Goal: Task Accomplishment & Management: Use online tool/utility

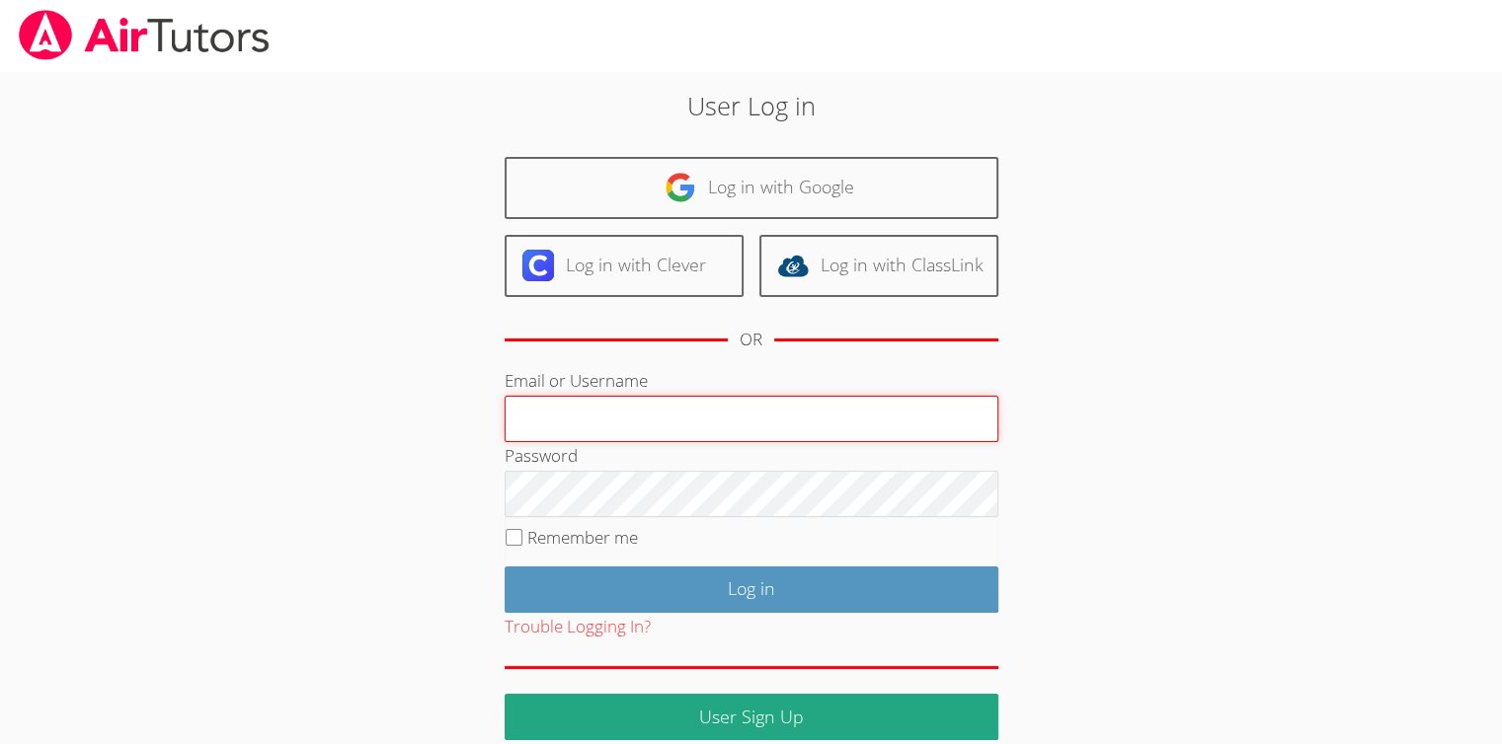
type input "[EMAIL_ADDRESS][DOMAIN_NAME]"
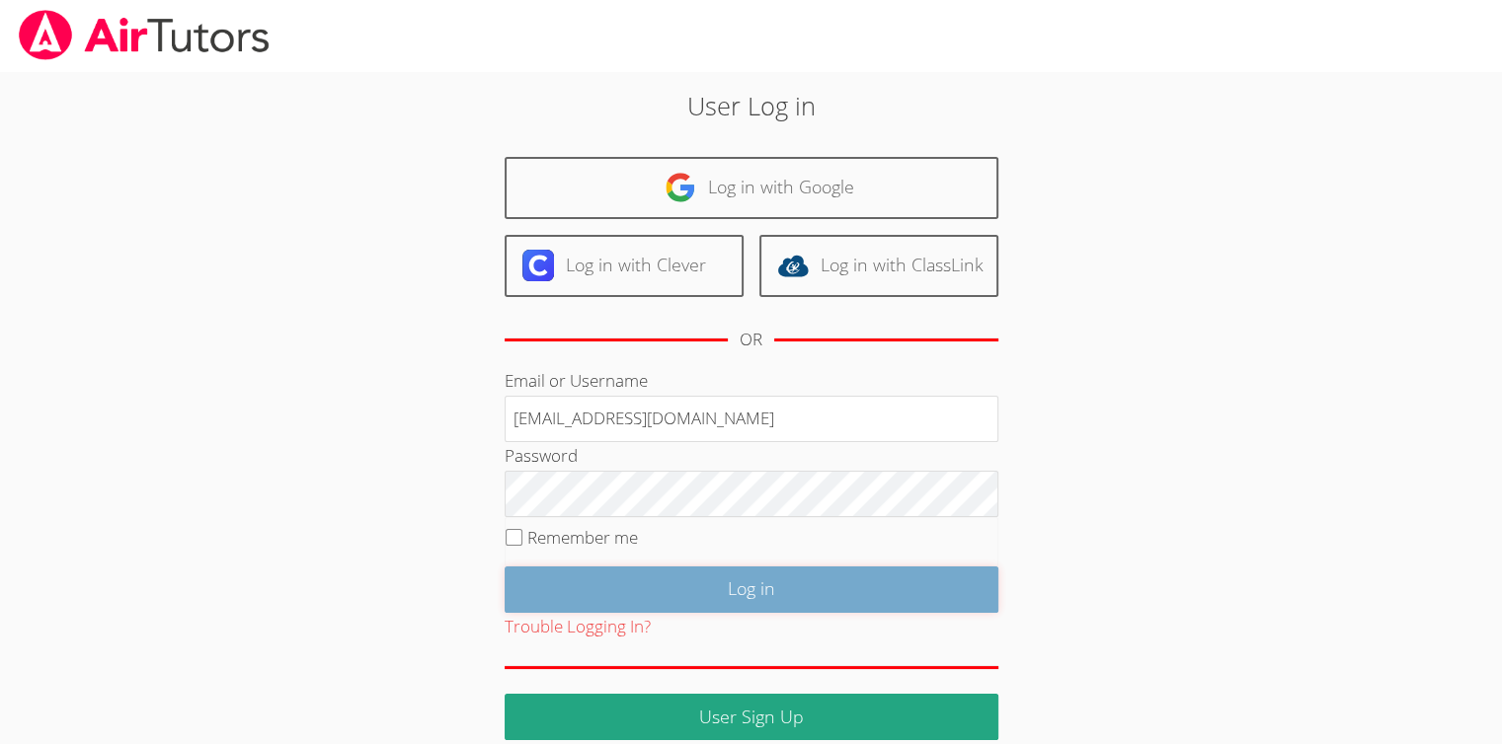
click at [737, 596] on input "Log in" at bounding box center [751, 590] width 494 height 46
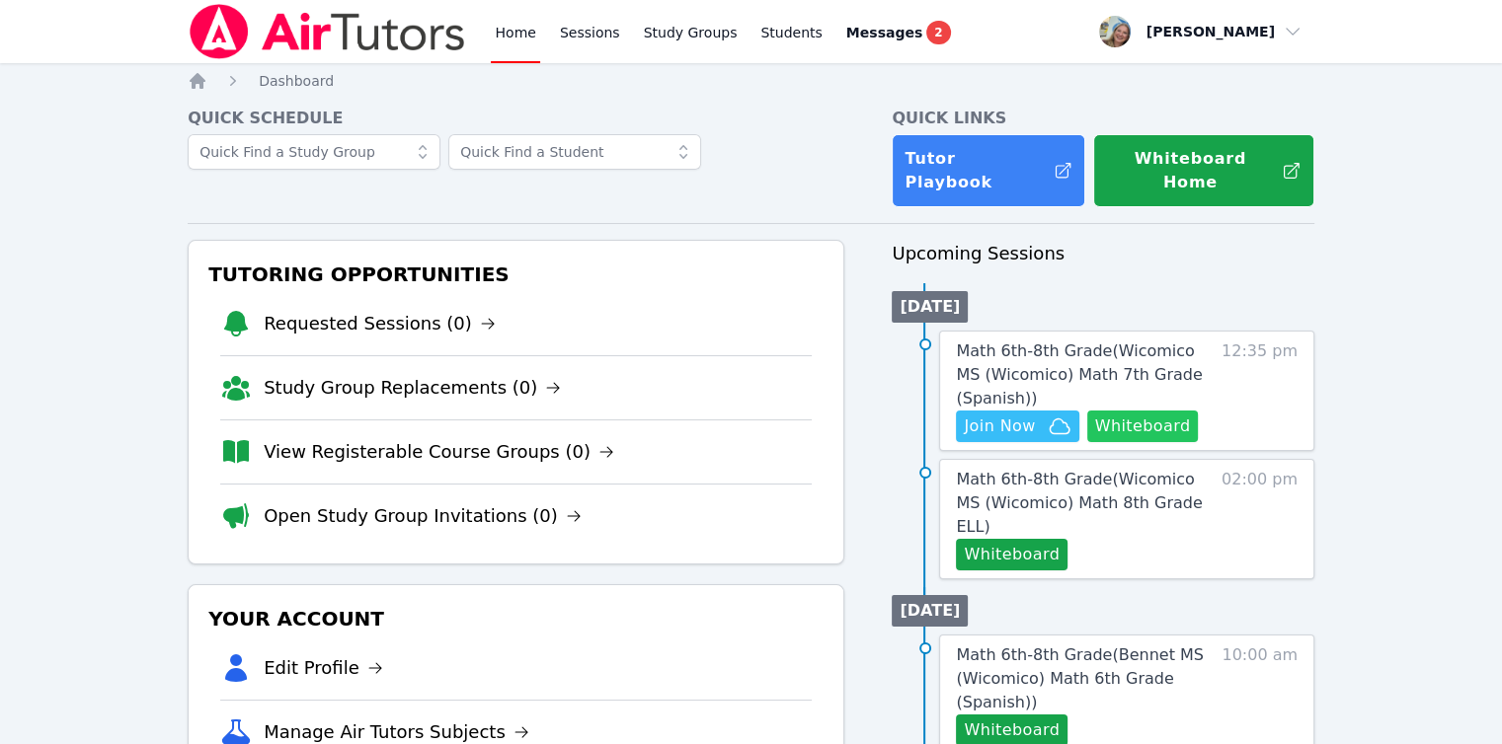
click at [1133, 411] on button "Whiteboard" at bounding box center [1143, 427] width 112 height 32
click at [1001, 539] on button "Whiteboard" at bounding box center [1012, 555] width 112 height 32
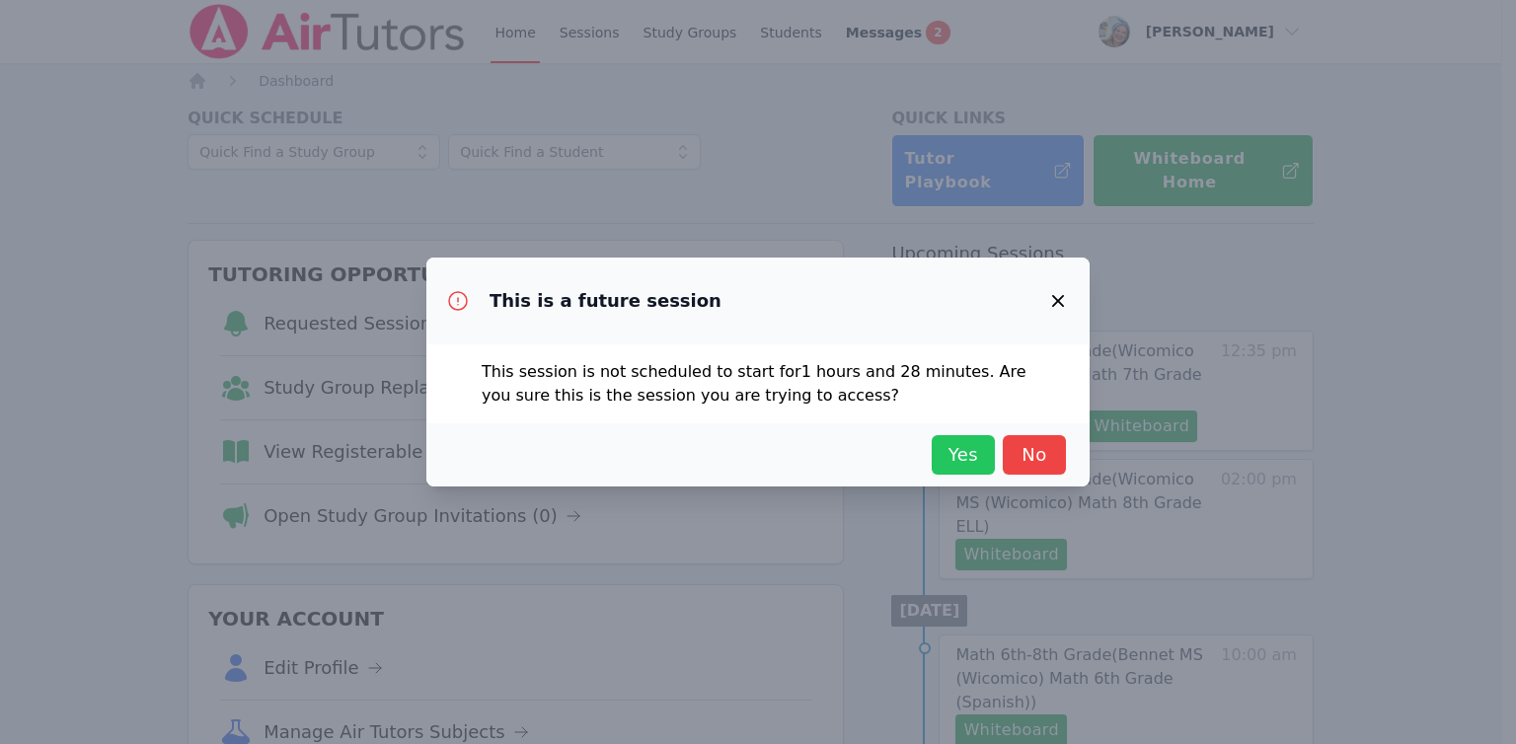
click at [975, 463] on span "Yes" at bounding box center [963, 455] width 43 height 28
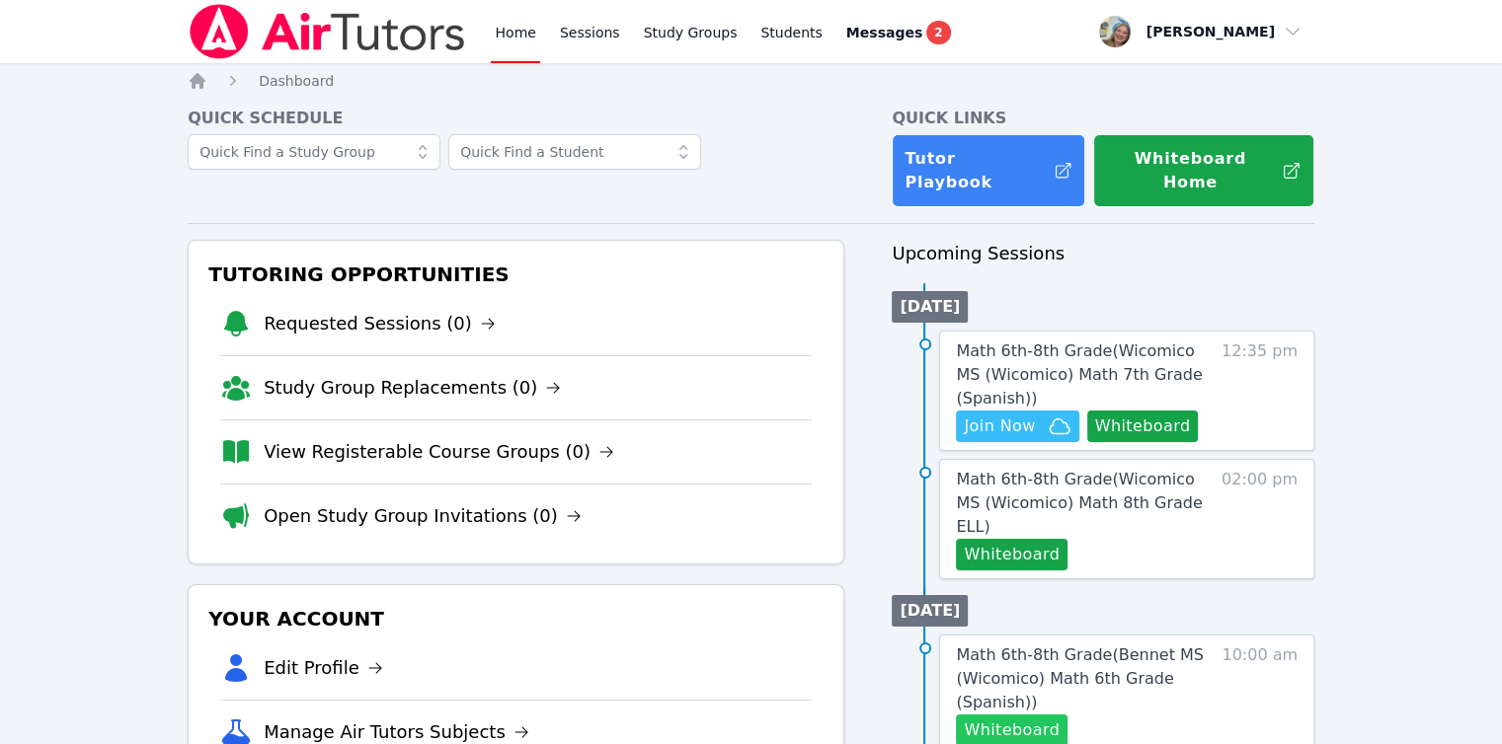
click at [1042, 715] on button "Whiteboard" at bounding box center [1012, 731] width 112 height 32
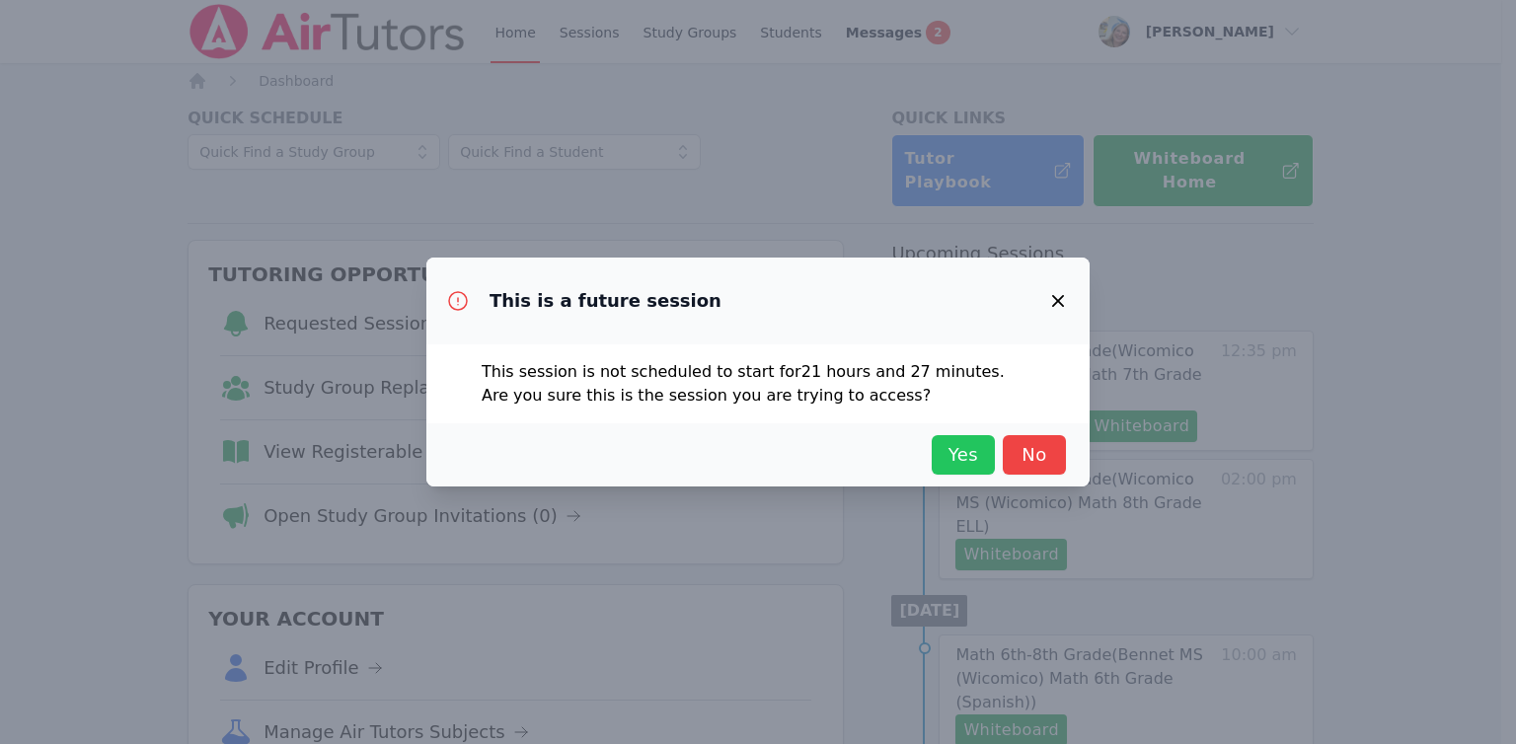
click at [976, 448] on span "Yes" at bounding box center [963, 455] width 43 height 28
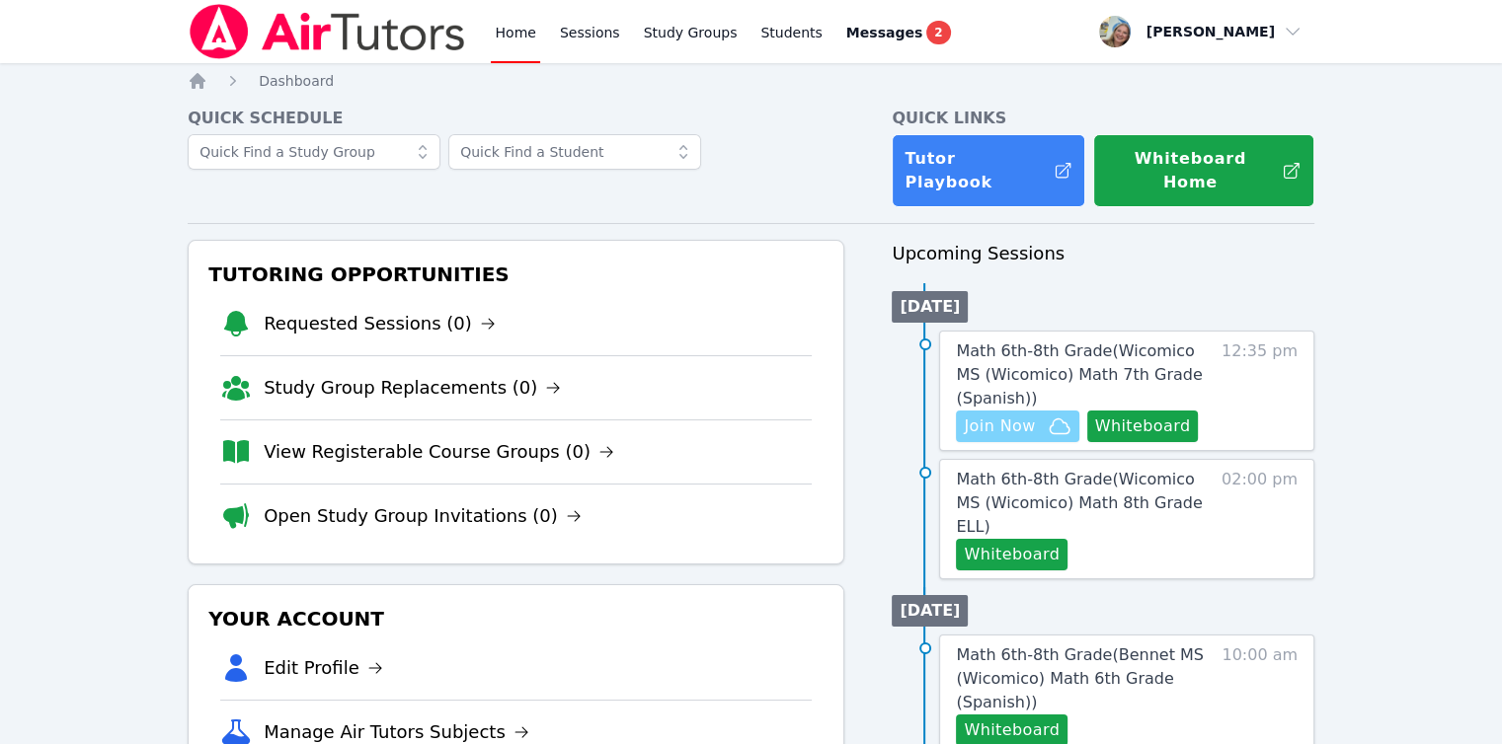
click at [1037, 415] on span "Join Now" at bounding box center [1017, 427] width 107 height 24
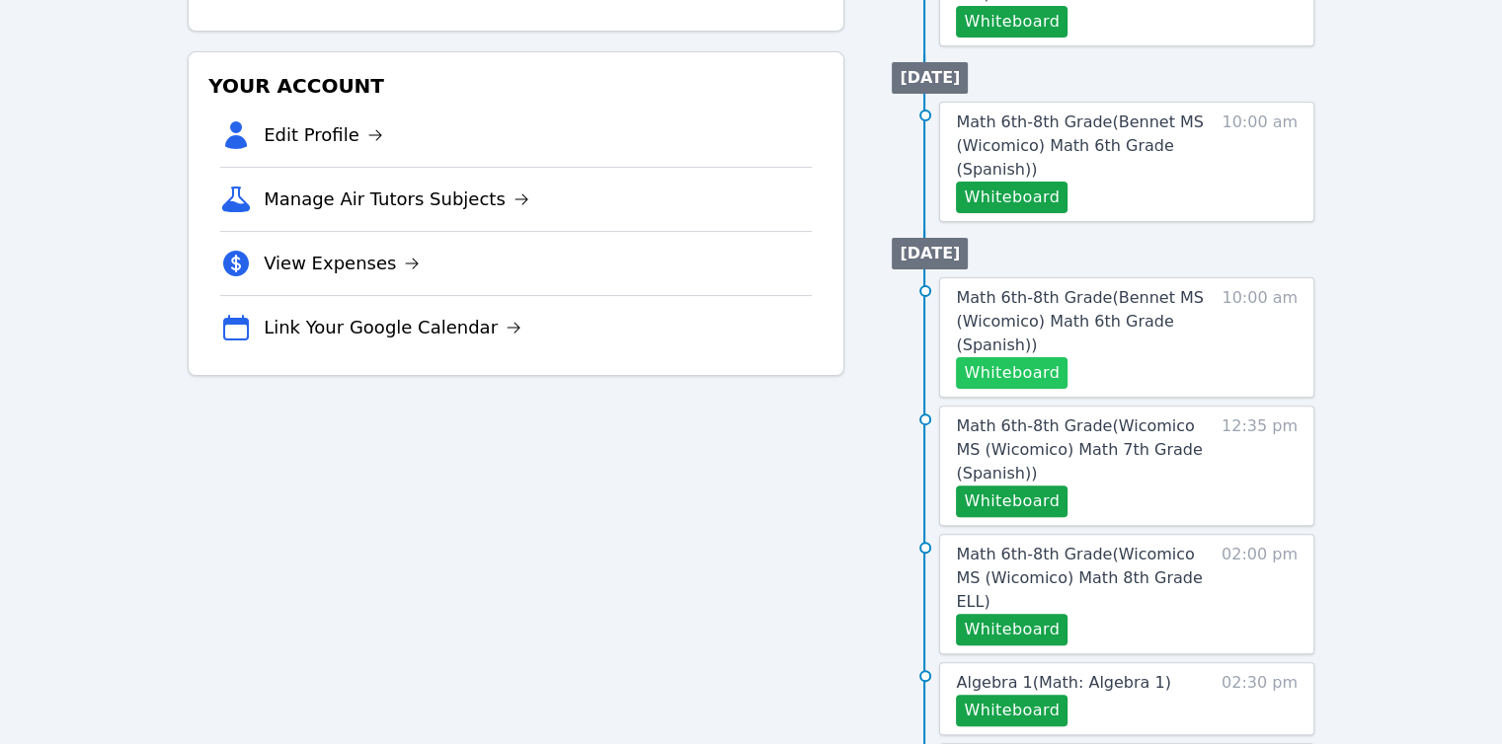
scroll to position [592, 0]
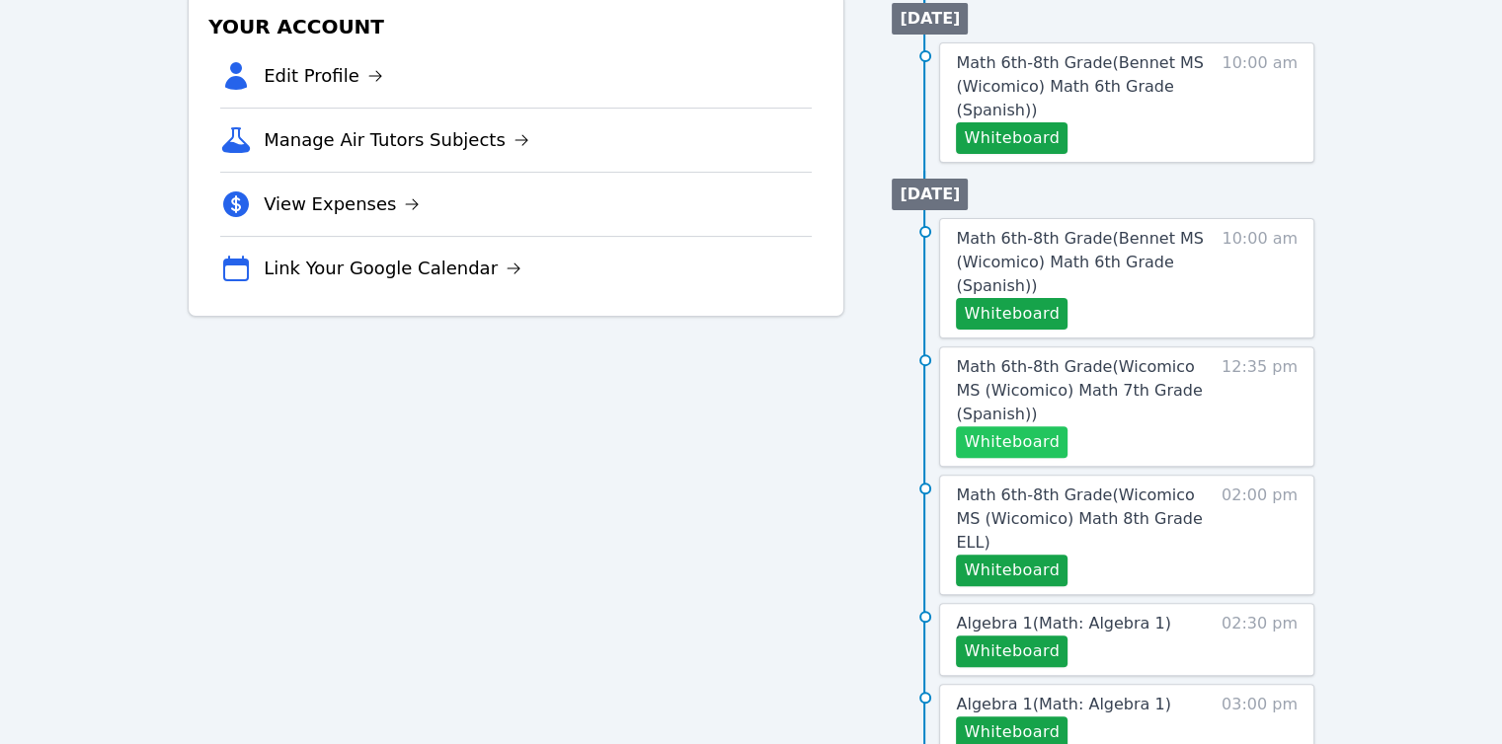
click at [998, 426] on button "Whiteboard" at bounding box center [1012, 442] width 112 height 32
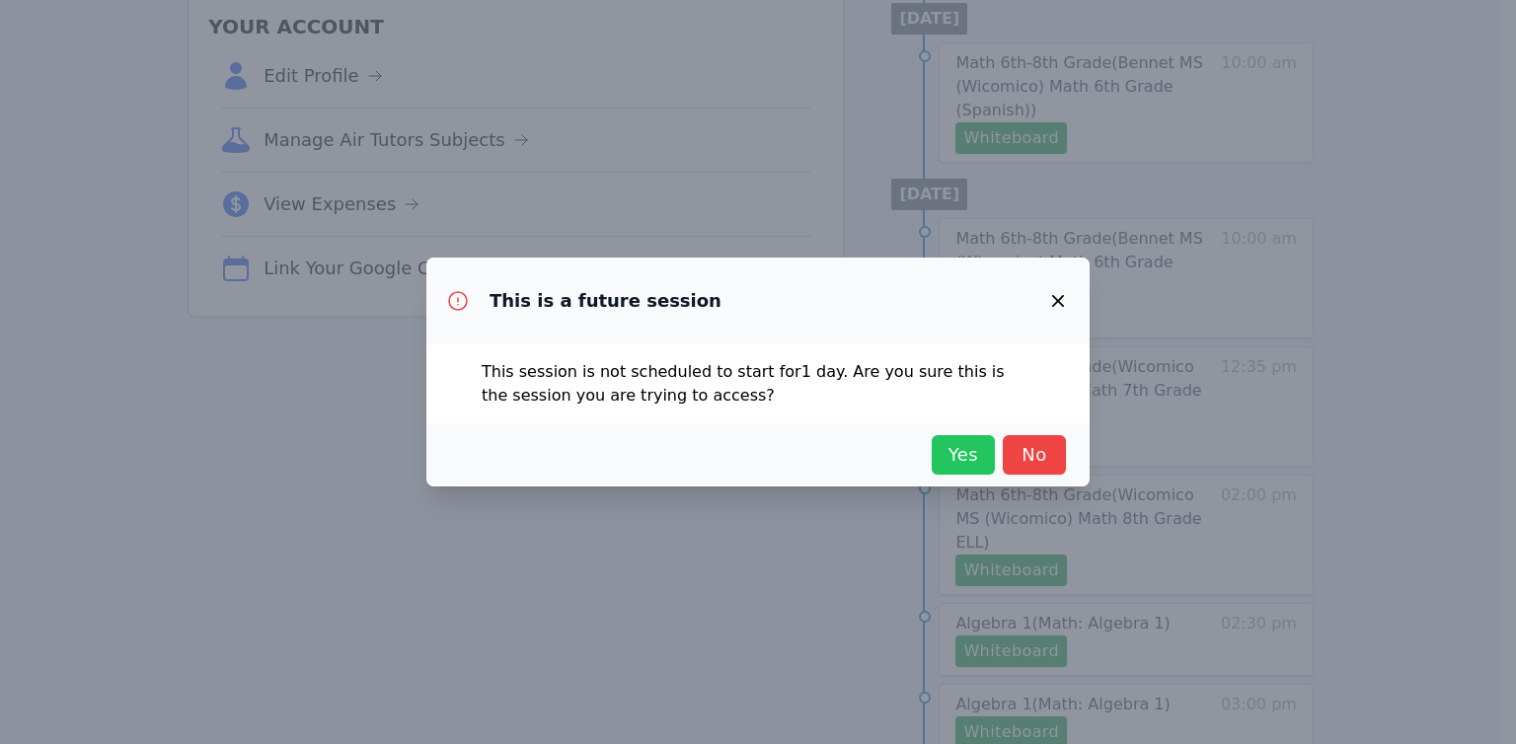
click at [965, 458] on span "Yes" at bounding box center [963, 455] width 43 height 28
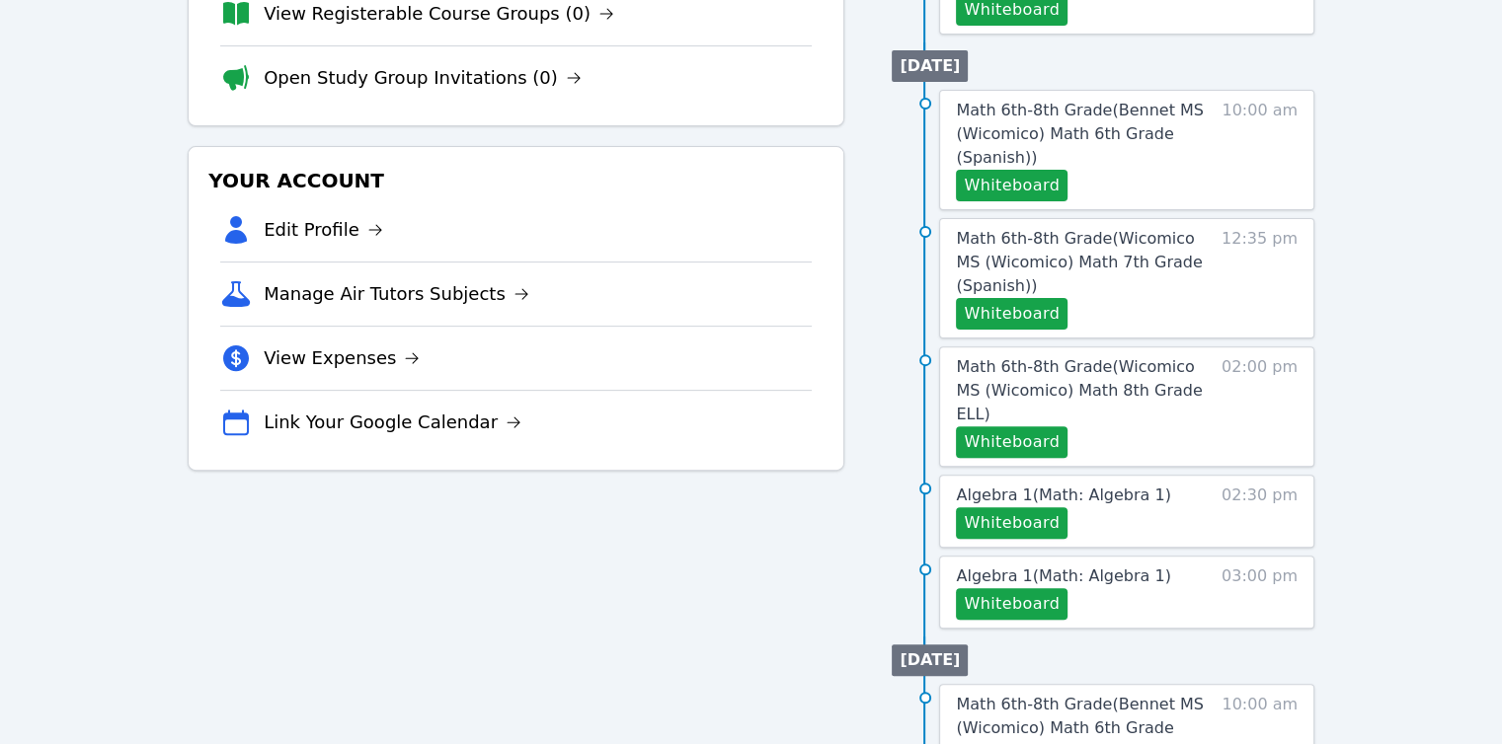
scroll to position [745, 0]
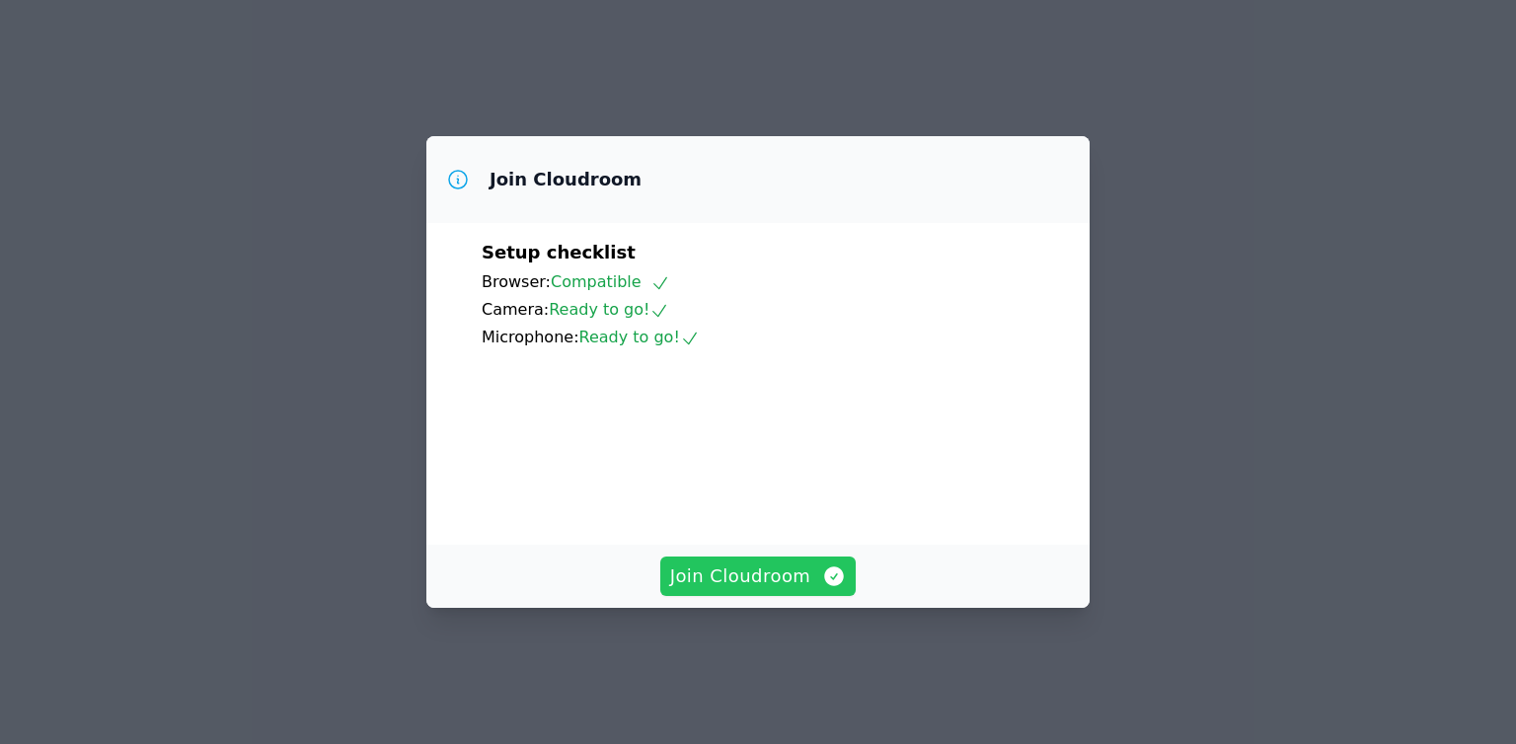
click at [730, 590] on span "Join Cloudroom" at bounding box center [758, 577] width 177 height 28
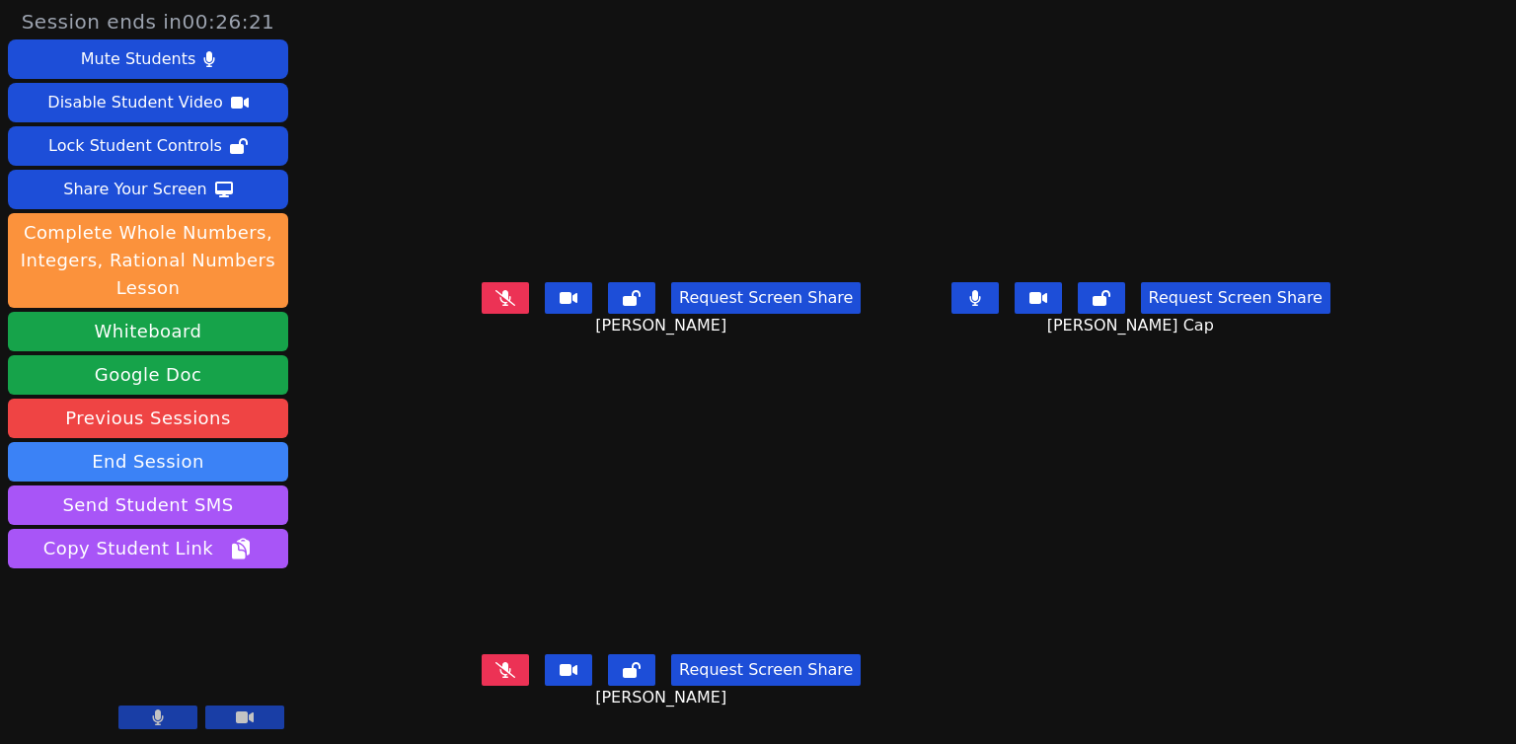
click at [155, 645] on video at bounding box center [148, 658] width 280 height 158
click at [170, 720] on button at bounding box center [157, 718] width 79 height 24
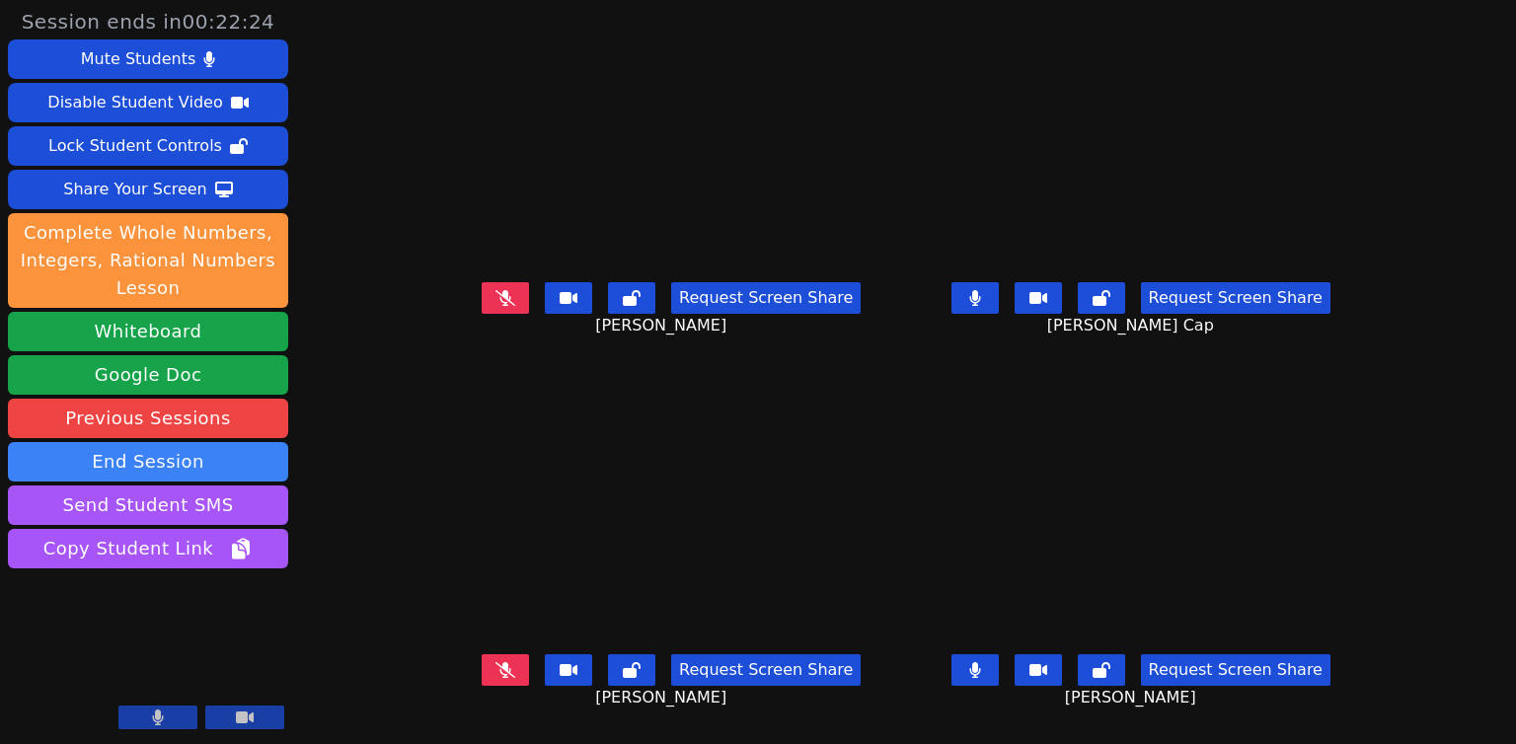
click at [999, 686] on button at bounding box center [975, 671] width 47 height 32
click at [196, 713] on button at bounding box center [157, 718] width 79 height 24
click at [175, 716] on button at bounding box center [157, 718] width 79 height 24
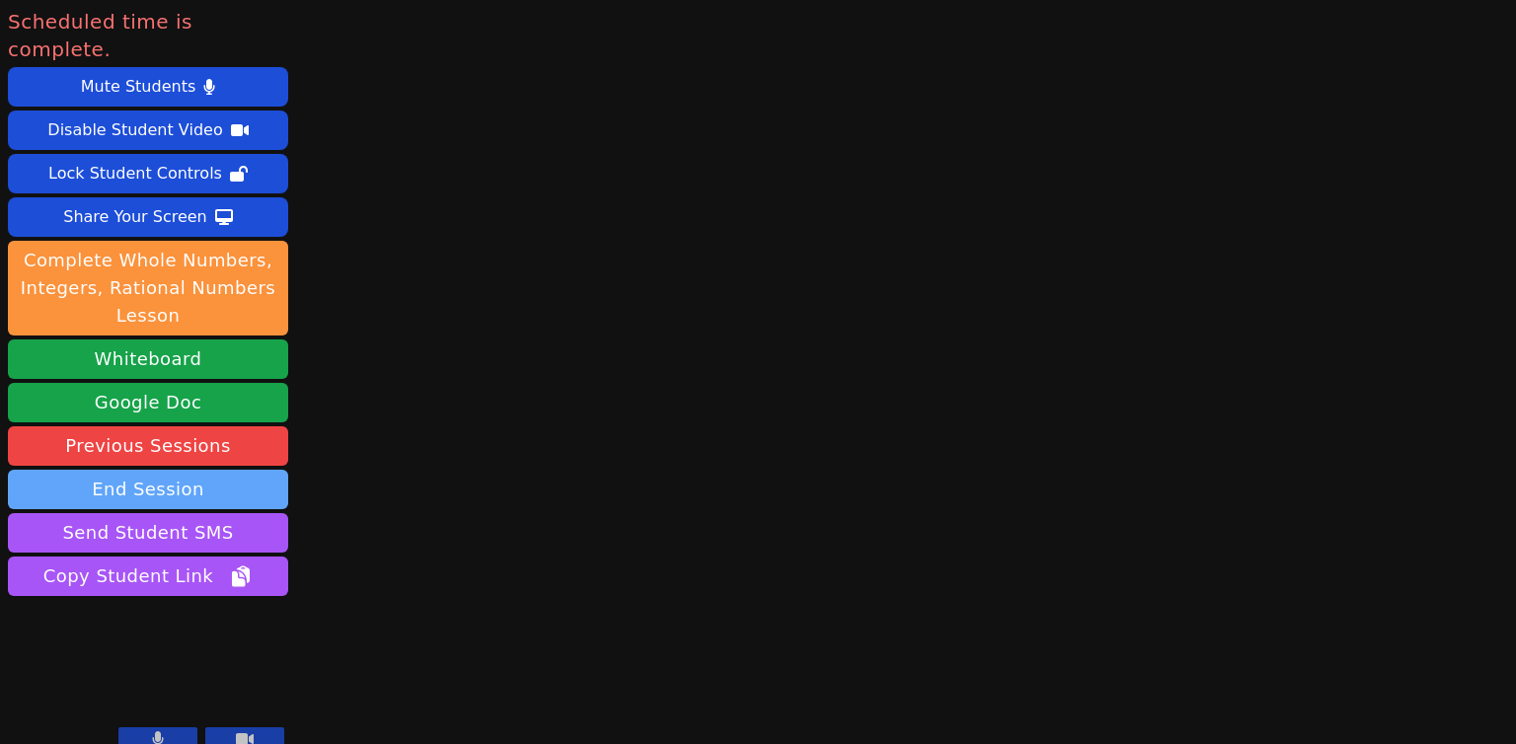
click at [186, 470] on button "End Session" at bounding box center [148, 489] width 280 height 39
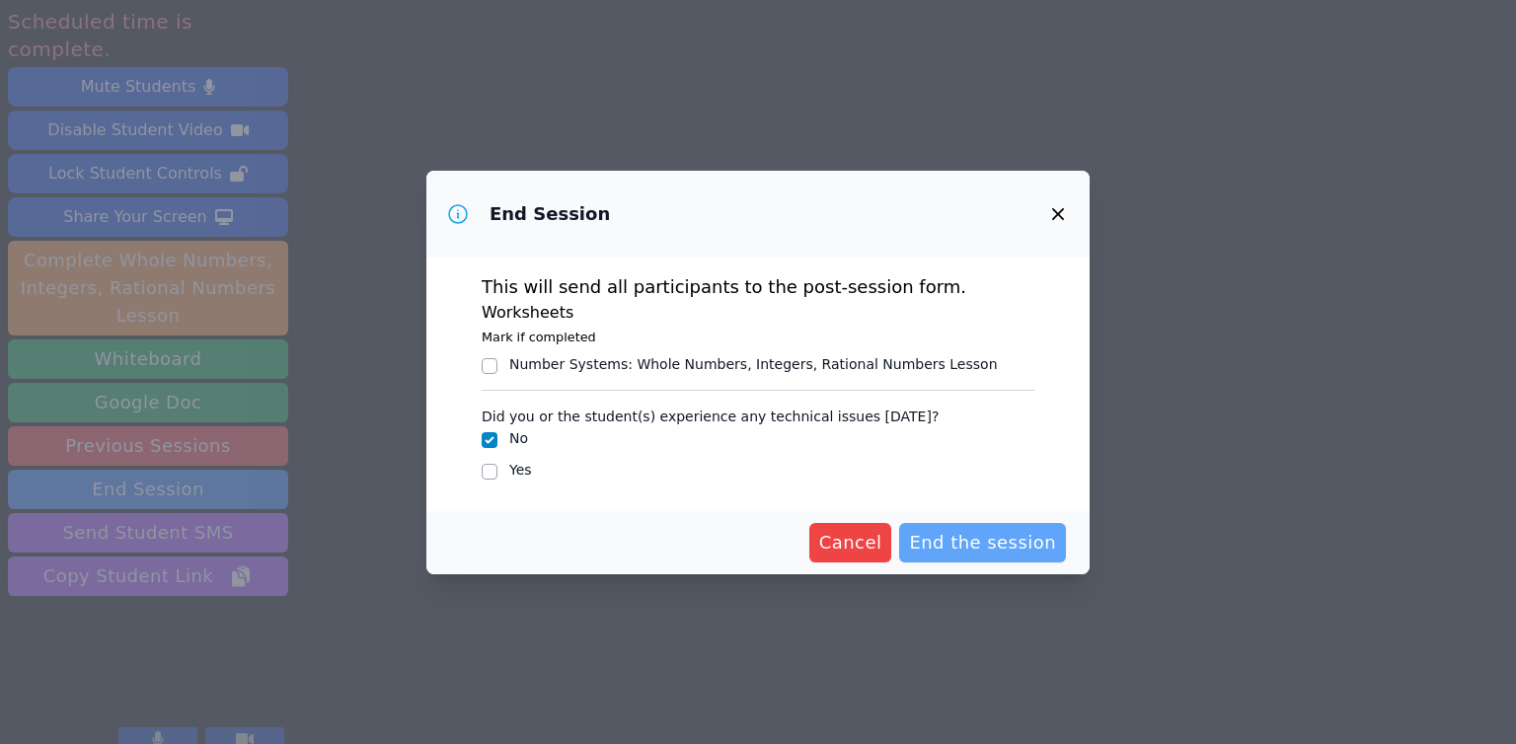
click at [959, 534] on span "End the session" at bounding box center [982, 543] width 147 height 28
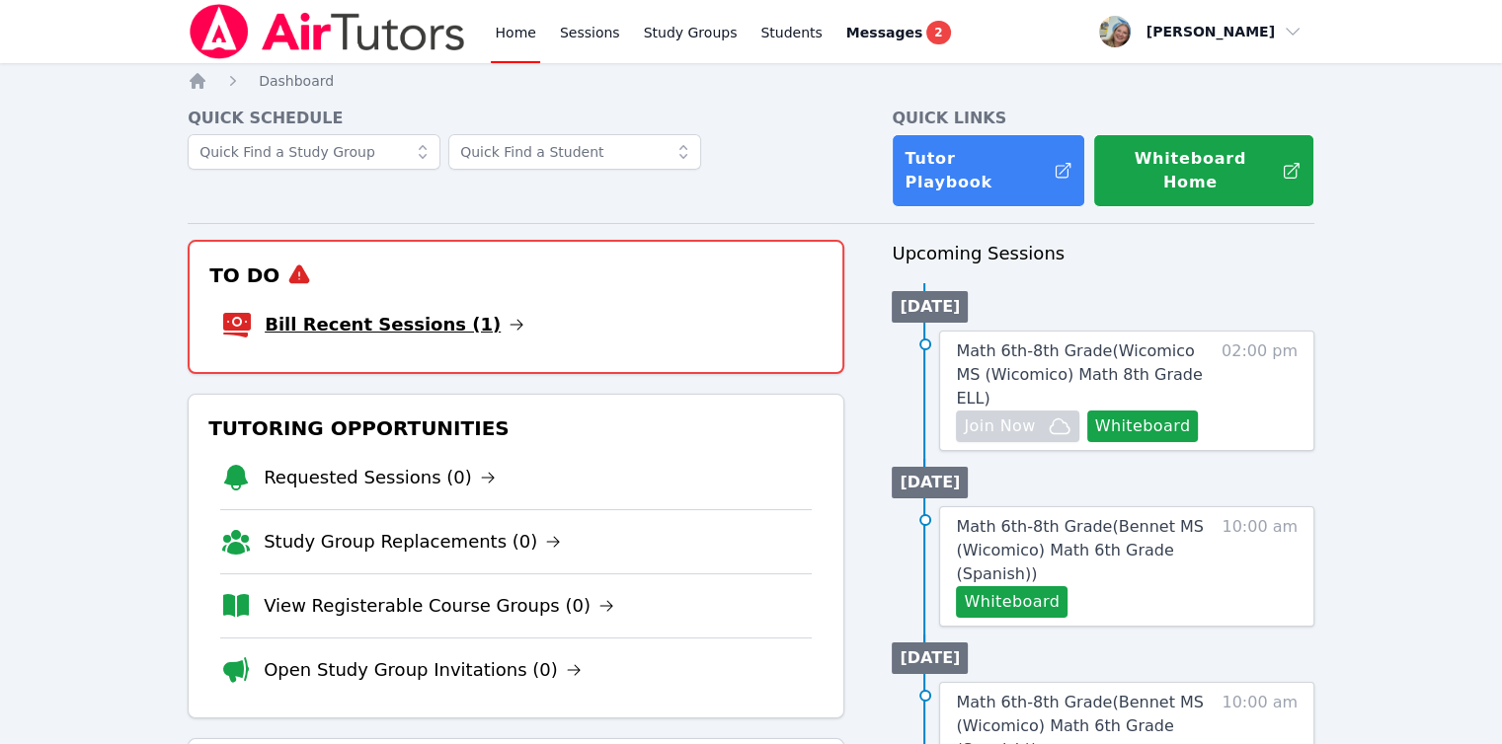
click at [347, 311] on link "Bill Recent Sessions (1)" at bounding box center [395, 325] width 260 height 28
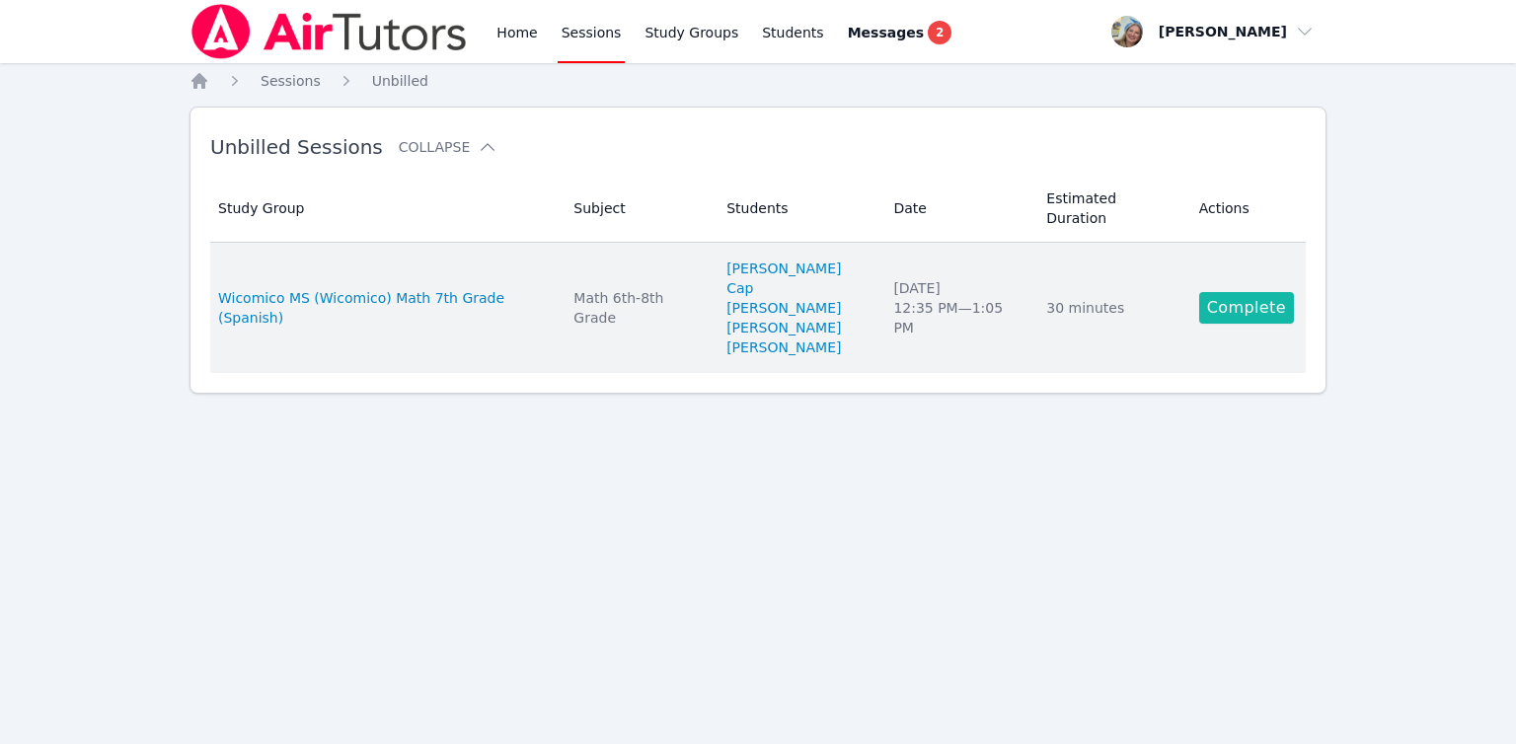
click at [1230, 292] on link "Complete" at bounding box center [1246, 308] width 95 height 32
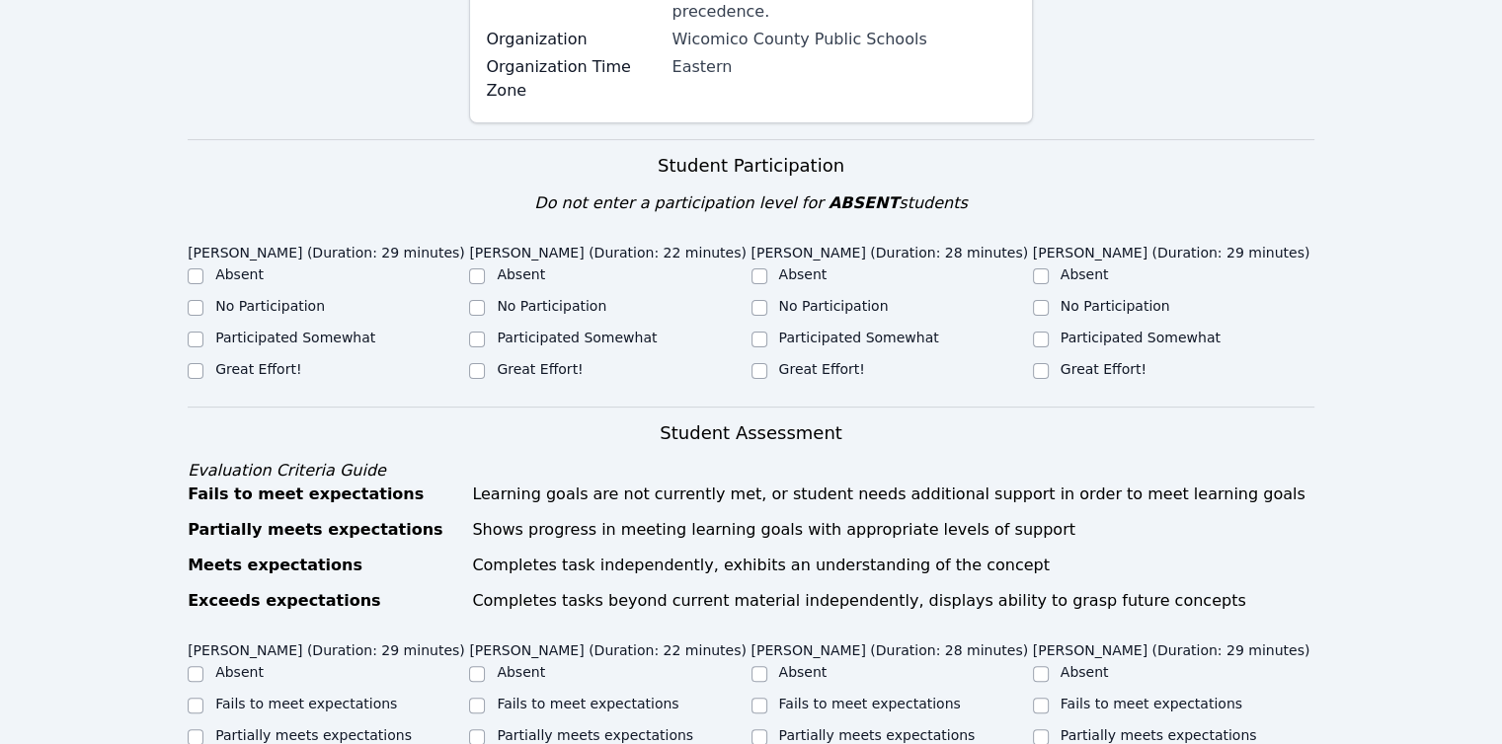
scroll to position [691, 0]
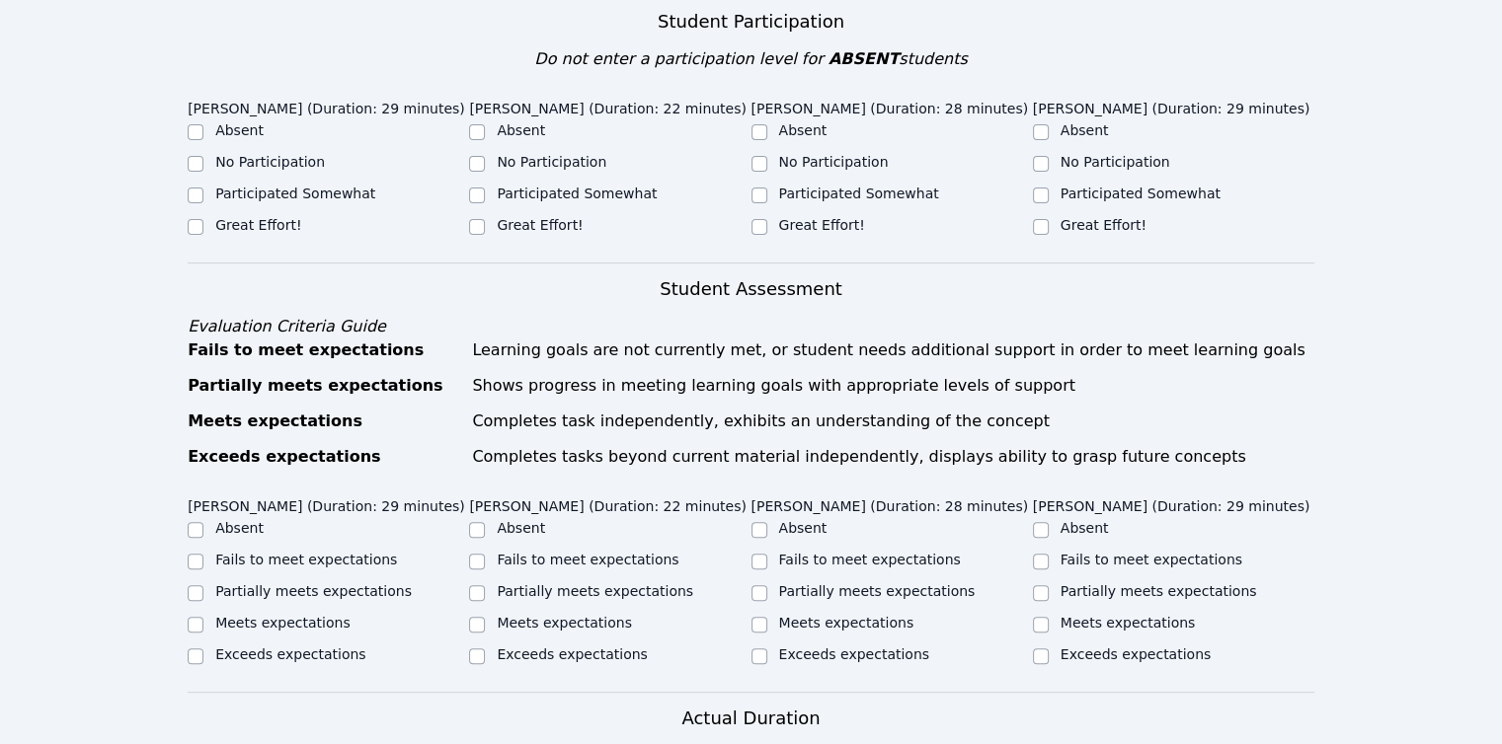
click at [224, 122] on label "Absent" at bounding box center [239, 130] width 48 height 16
click at [203, 124] on input "Absent" at bounding box center [196, 132] width 16 height 16
checkbox input "true"
click at [477, 188] on input "Participated Somewhat" at bounding box center [477, 196] width 16 height 16
checkbox input "true"
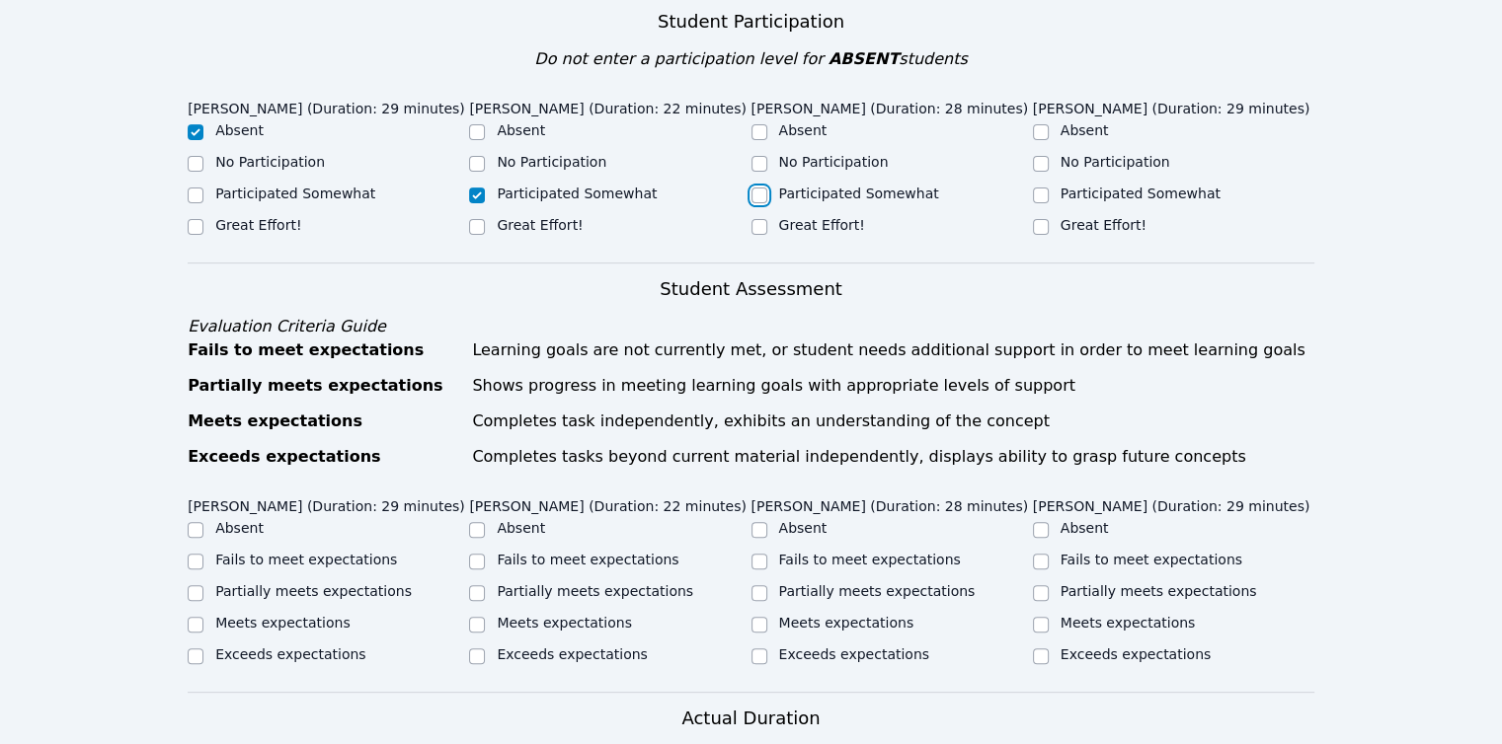
click at [754, 188] on input "Participated Somewhat" at bounding box center [759, 196] width 16 height 16
checkbox input "true"
click at [1042, 188] on input "Participated Somewhat" at bounding box center [1041, 196] width 16 height 16
checkbox input "true"
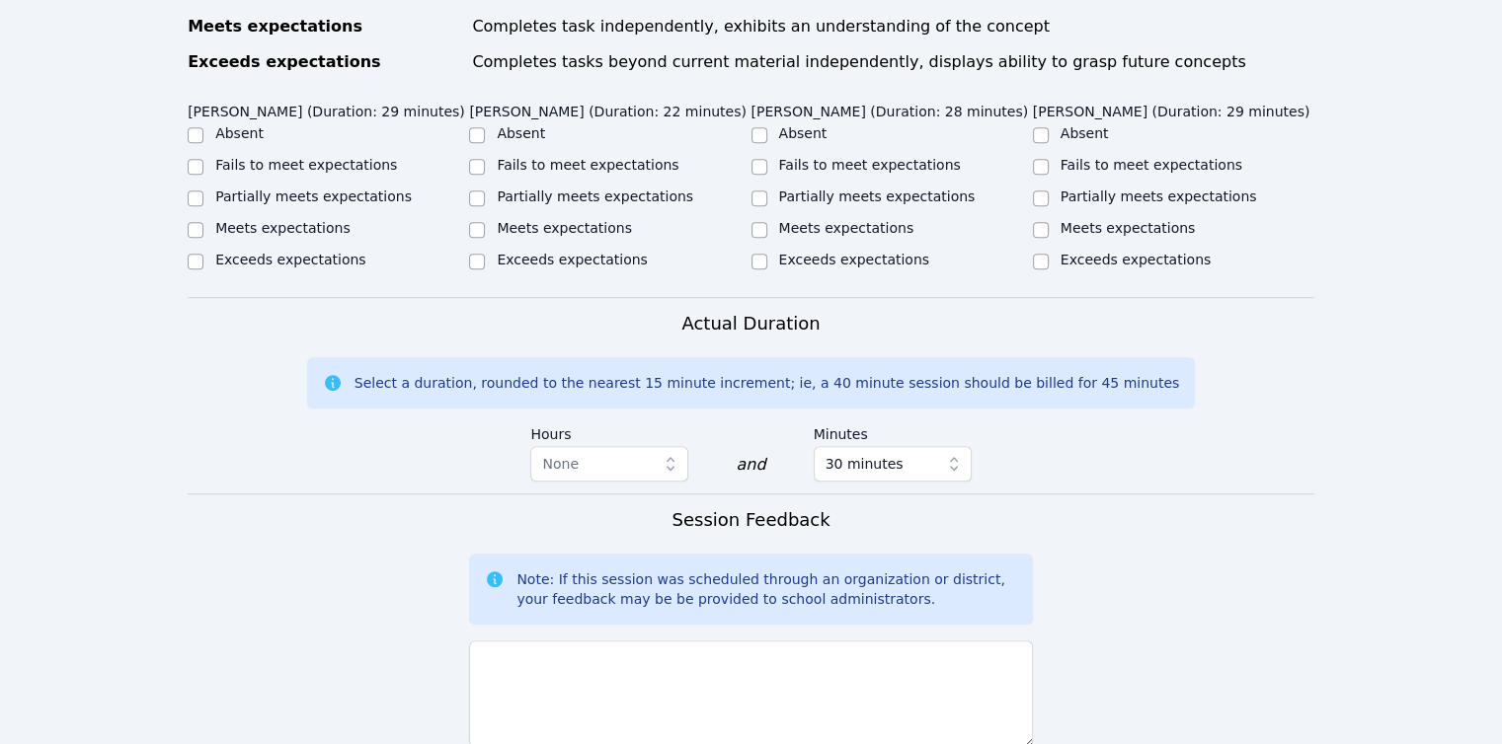
scroll to position [1086, 0]
click at [256, 125] on label "Absent" at bounding box center [239, 133] width 48 height 16
click at [203, 127] on input "Absent" at bounding box center [196, 135] width 16 height 16
checkbox input "true"
click at [569, 189] on label "Partially meets expectations" at bounding box center [595, 197] width 196 height 16
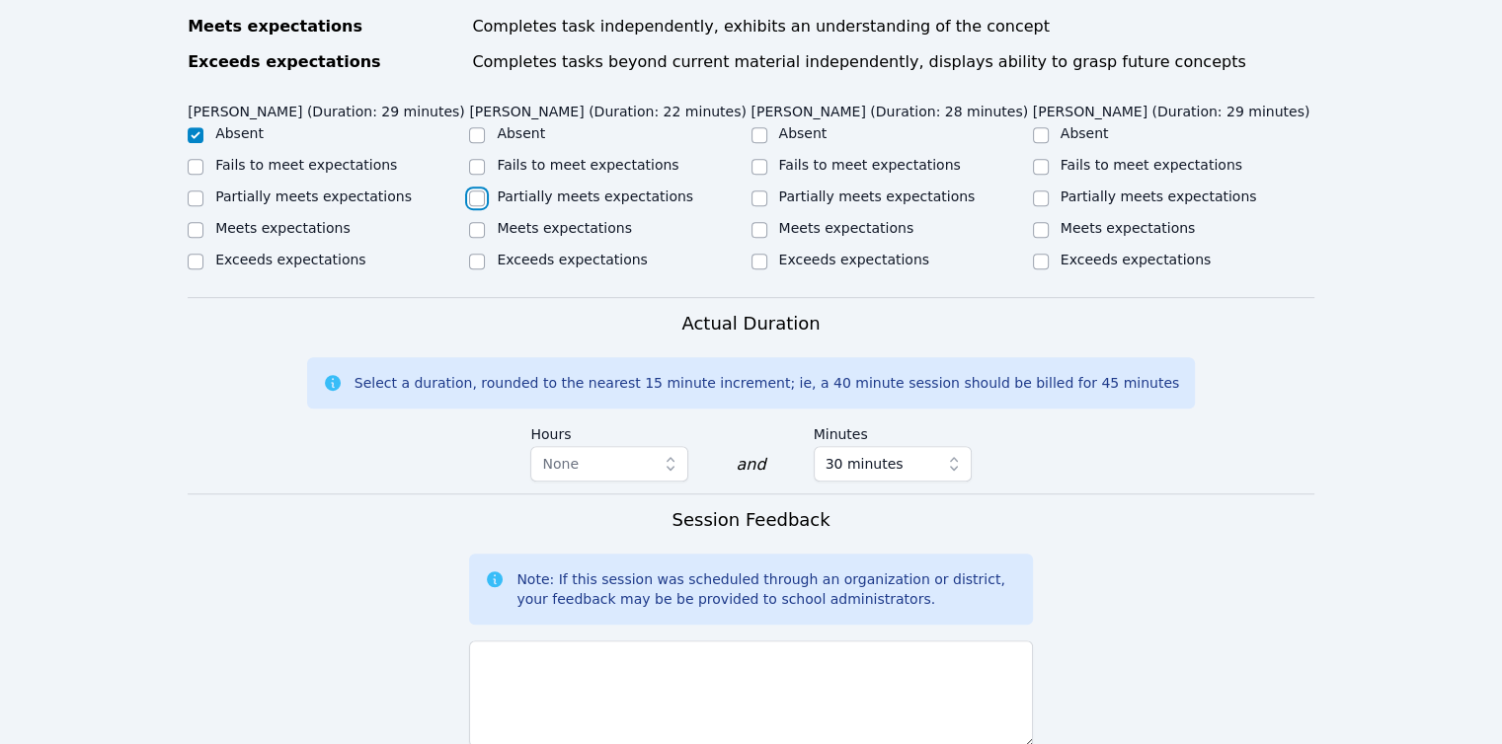
click at [485, 191] on input "Partially meets expectations" at bounding box center [477, 199] width 16 height 16
checkbox input "true"
click at [802, 187] on div "Partially meets expectations" at bounding box center [891, 199] width 281 height 24
click at [1078, 187] on div "Partially meets expectations" at bounding box center [1158, 197] width 196 height 20
click at [895, 189] on label "Partially meets expectations" at bounding box center [877, 197] width 196 height 16
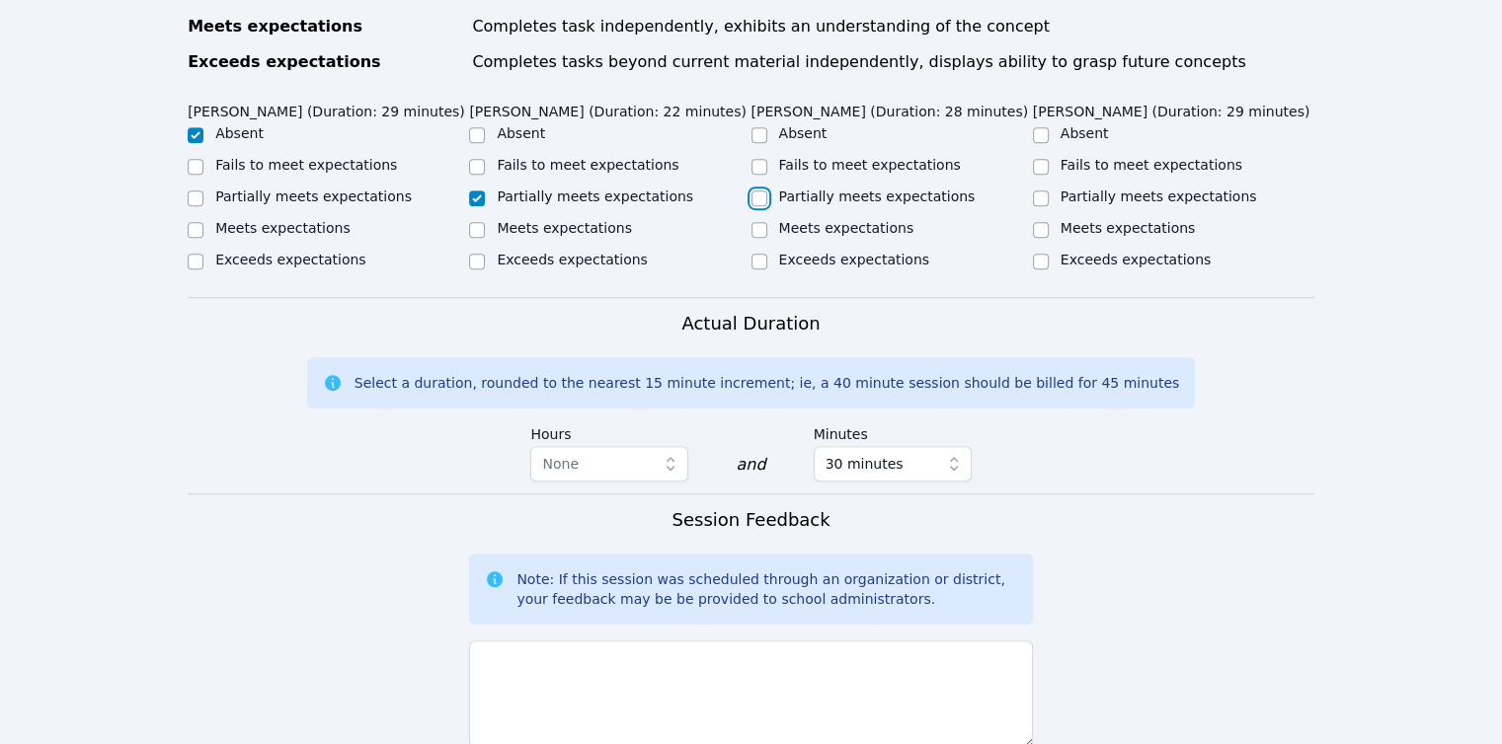
click at [767, 191] on input "Partially meets expectations" at bounding box center [759, 199] width 16 height 16
checkbox input "true"
click at [1099, 189] on label "Partially meets expectations" at bounding box center [1158, 197] width 196 height 16
click at [1048, 191] on input "Partially meets expectations" at bounding box center [1041, 199] width 16 height 16
checkbox input "true"
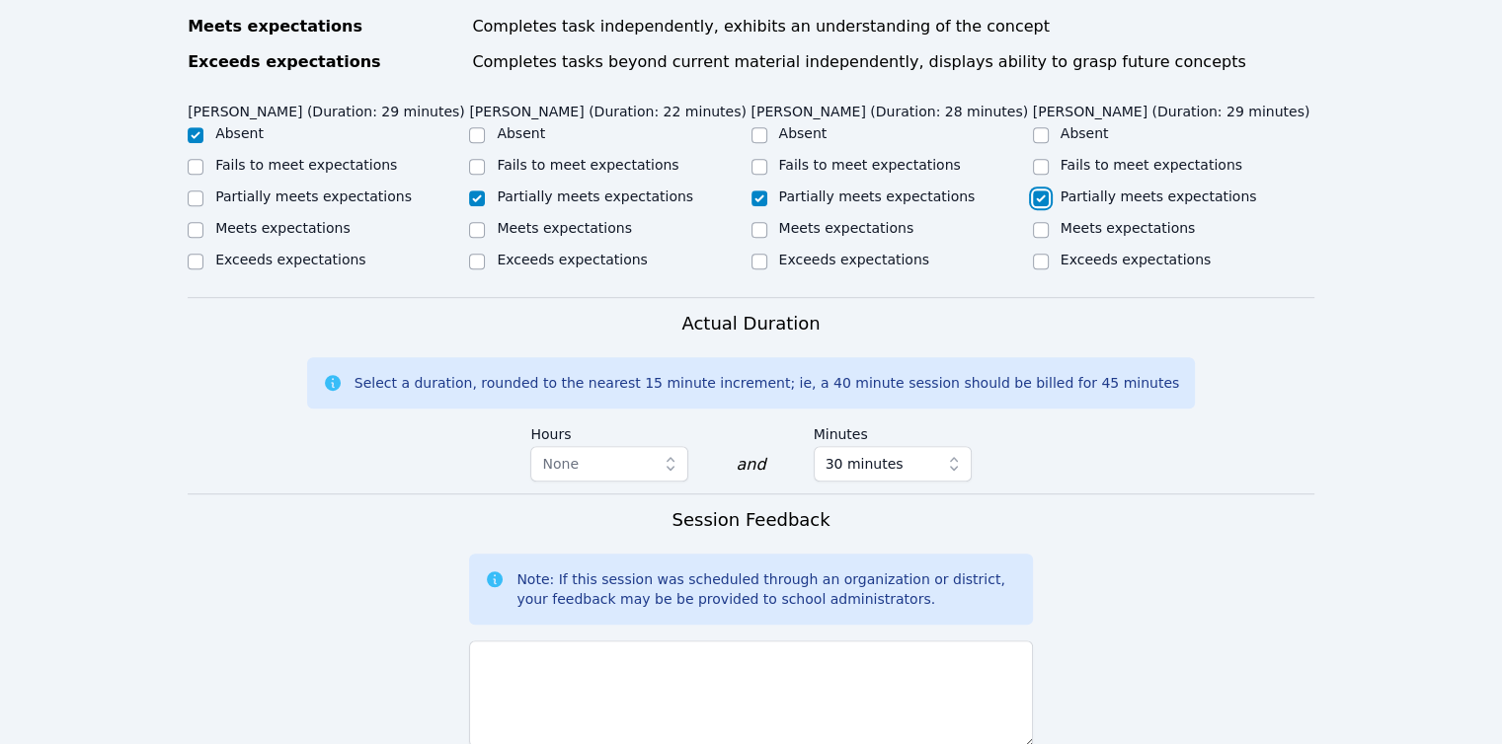
scroll to position [1436, 0]
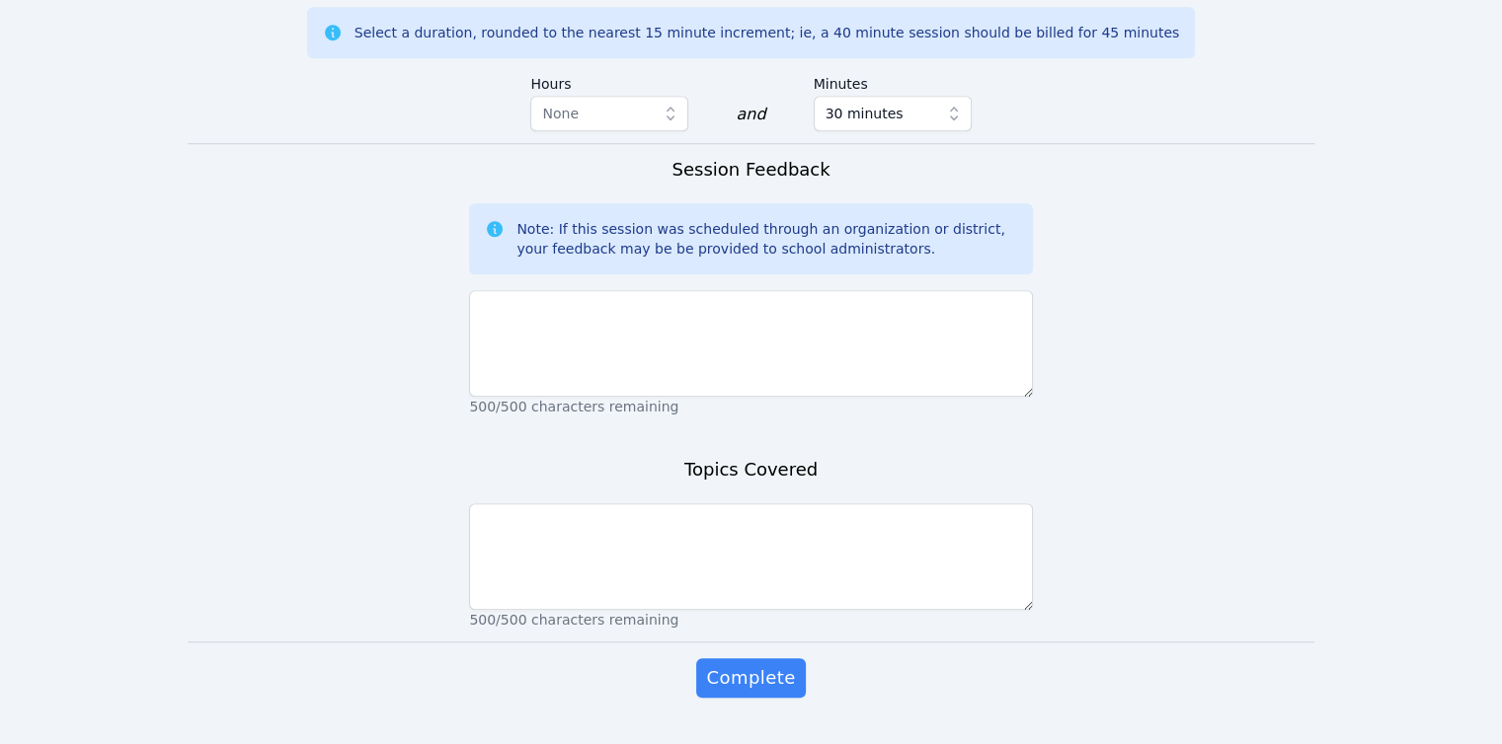
click at [668, 376] on div "Session Feedback Note: If this session was scheduled through an organization or…" at bounding box center [750, 292] width 563 height 272
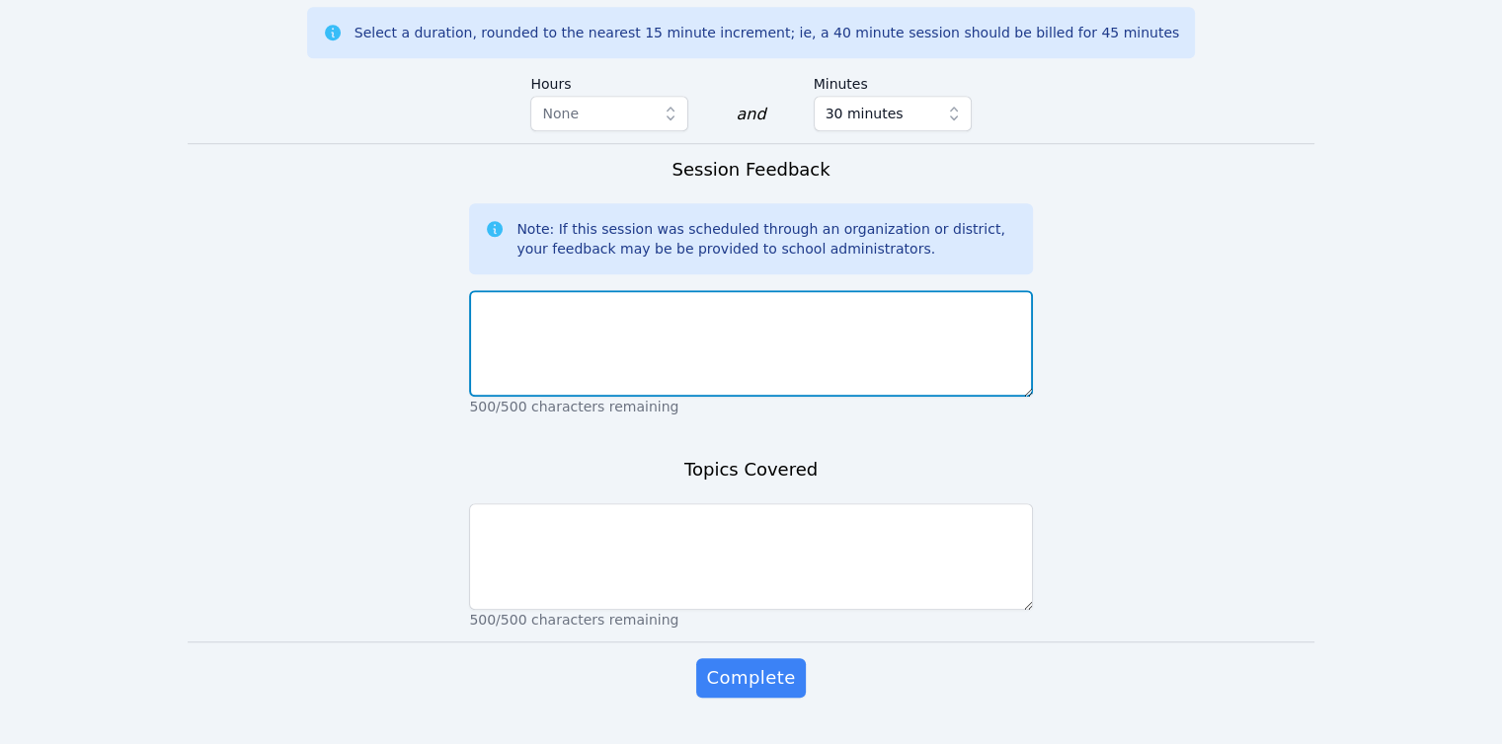
click at [642, 307] on textarea at bounding box center [750, 343] width 563 height 107
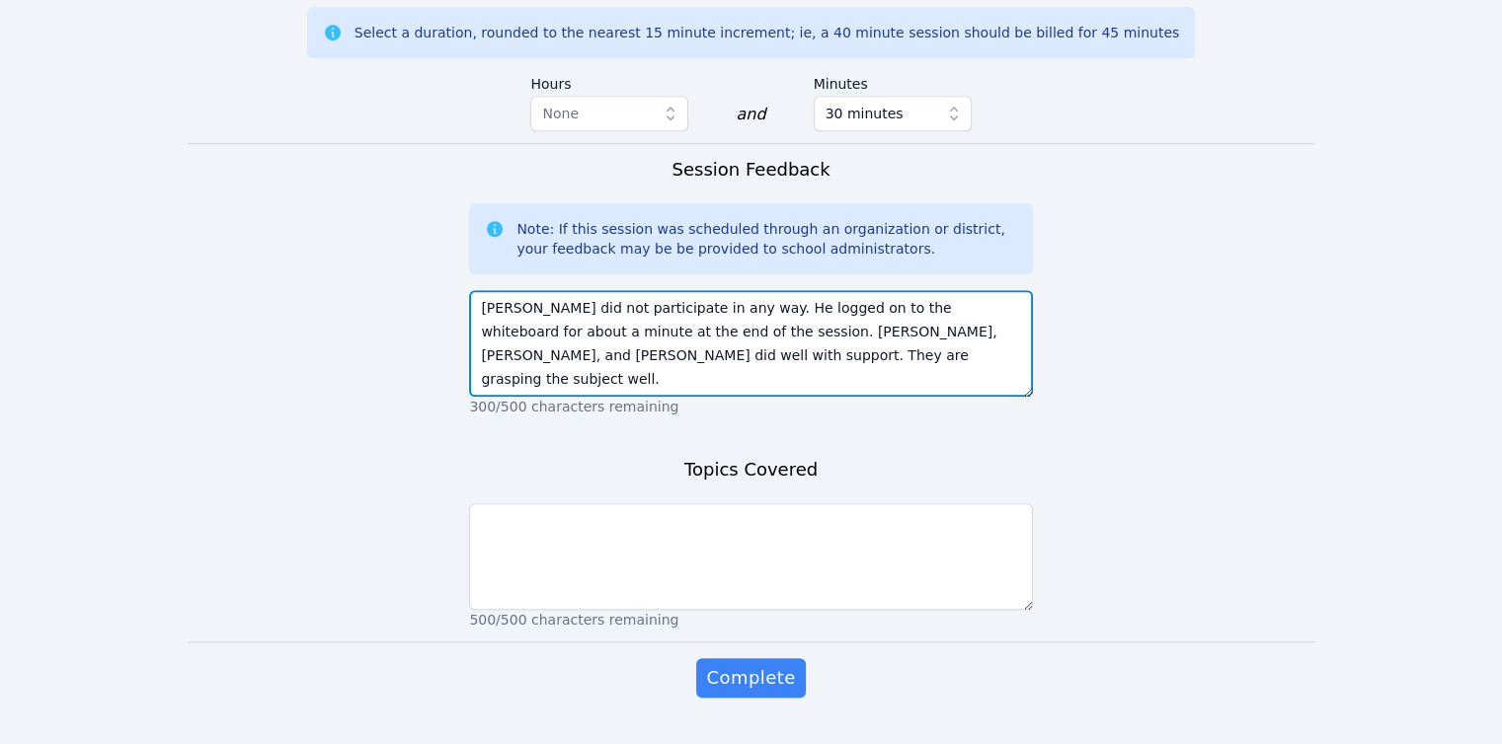
type textarea "[PERSON_NAME] did not participate in any way. He logged on to the whiteboard fo…"
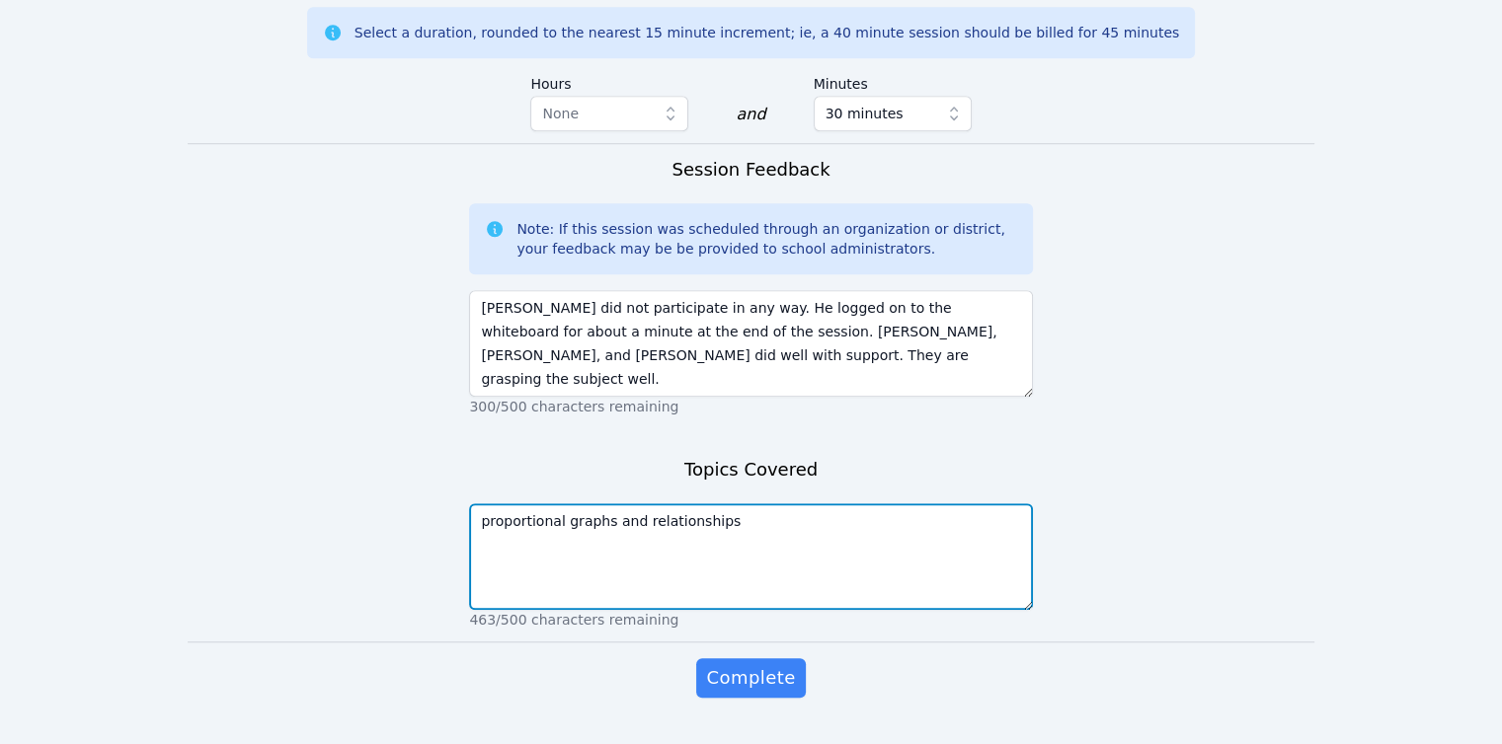
type textarea "proportional graphs and relationships"
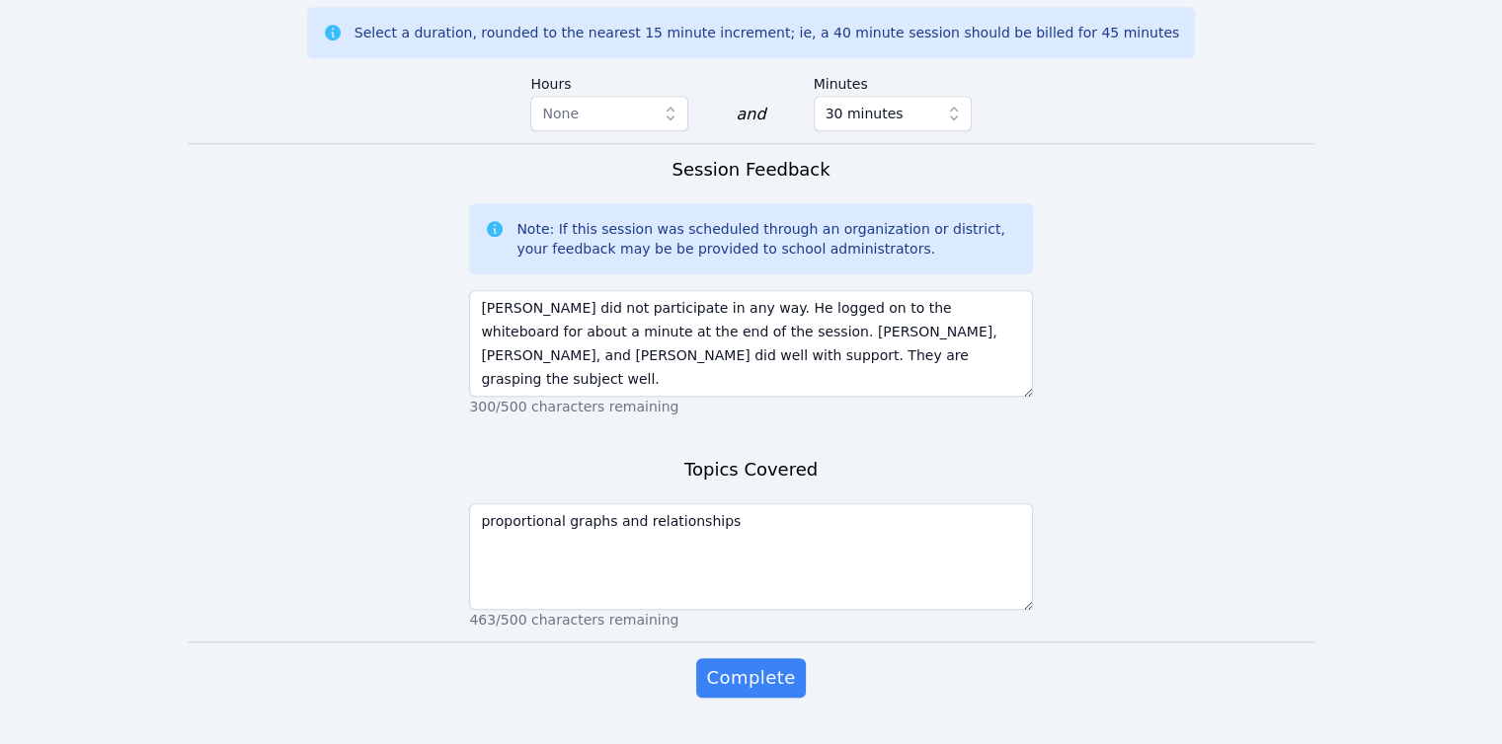
click at [696, 658] on button "Complete" at bounding box center [750, 677] width 109 height 39
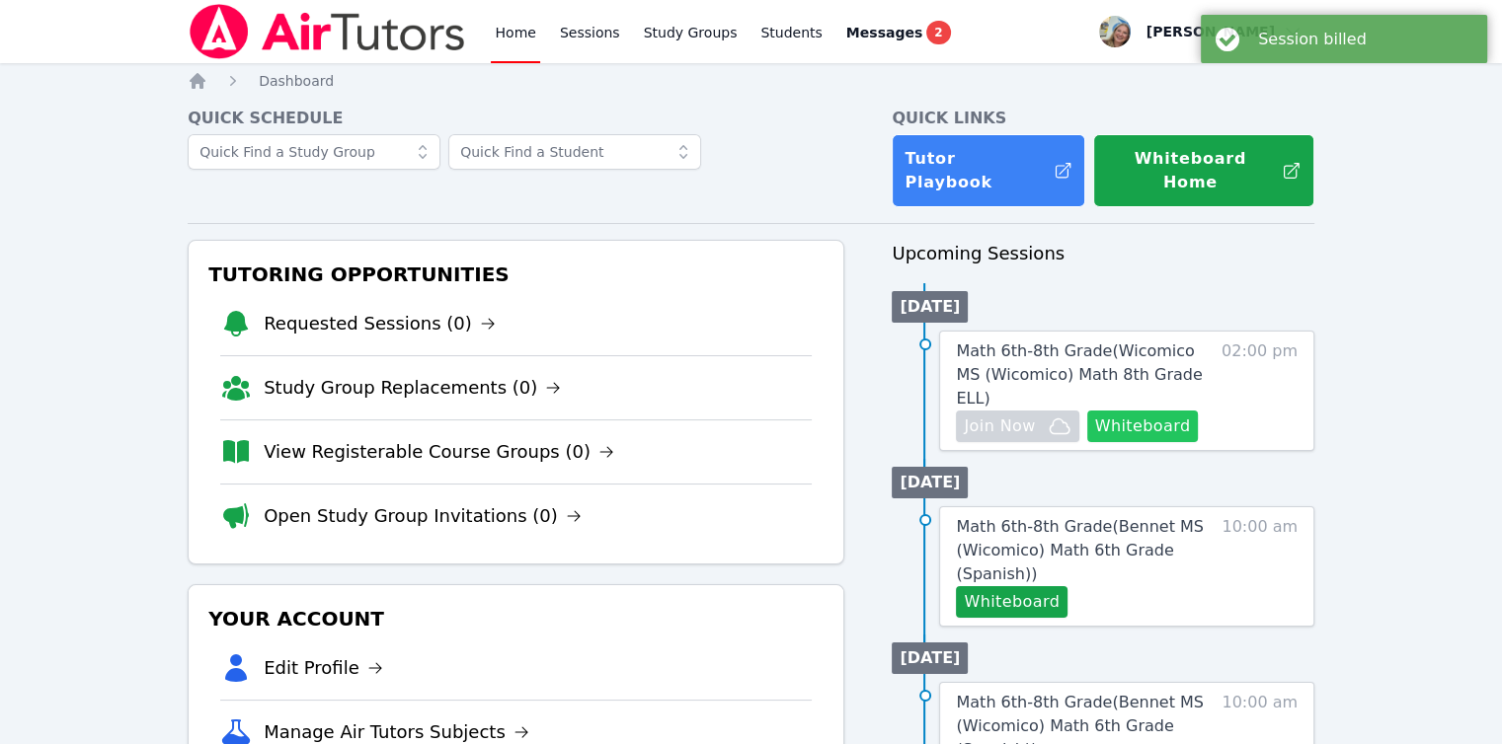
click at [1139, 411] on button "Whiteboard" at bounding box center [1143, 427] width 112 height 32
